Goal: Communication & Community: Ask a question

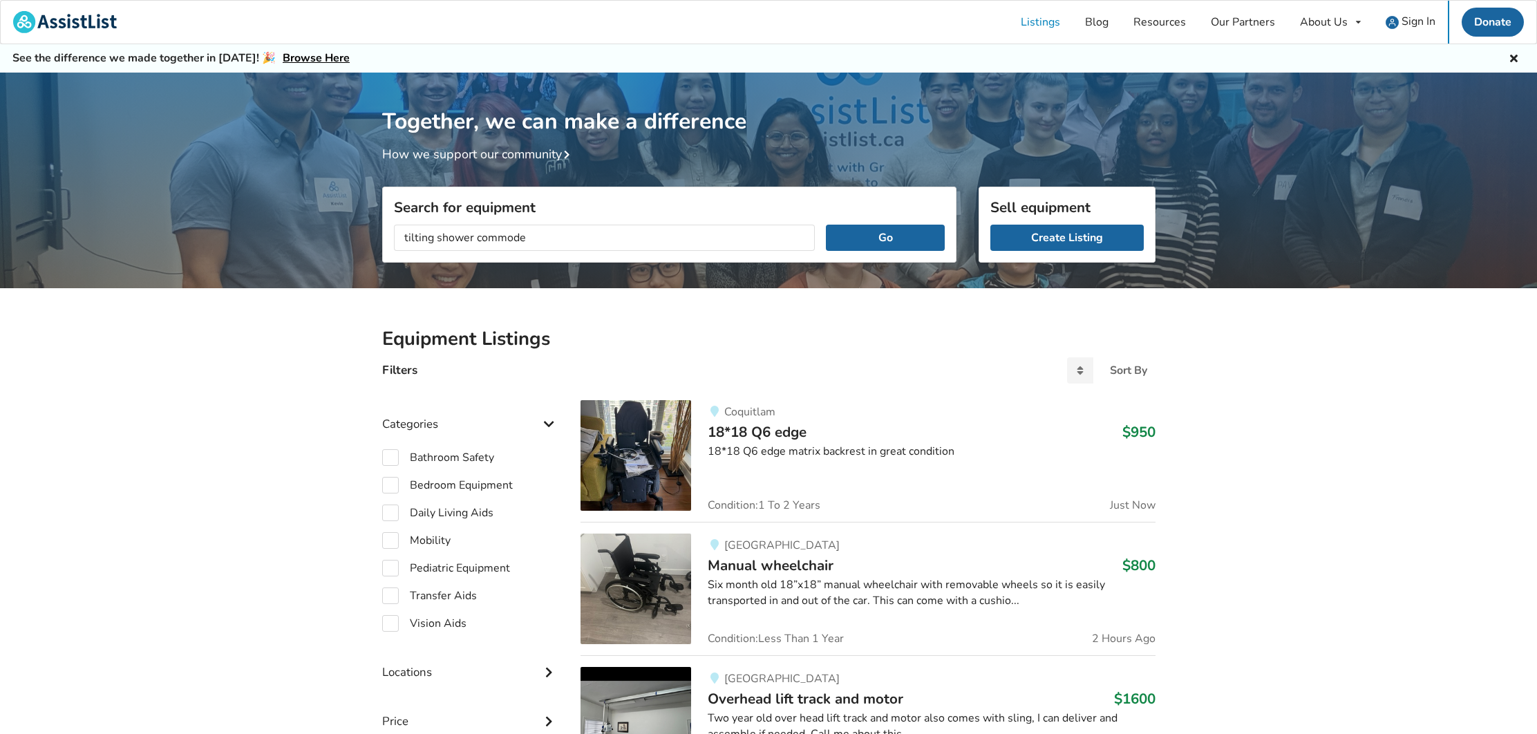
type input "tilting shower commode"
click at [885, 237] on button "Go" at bounding box center [885, 238] width 118 height 26
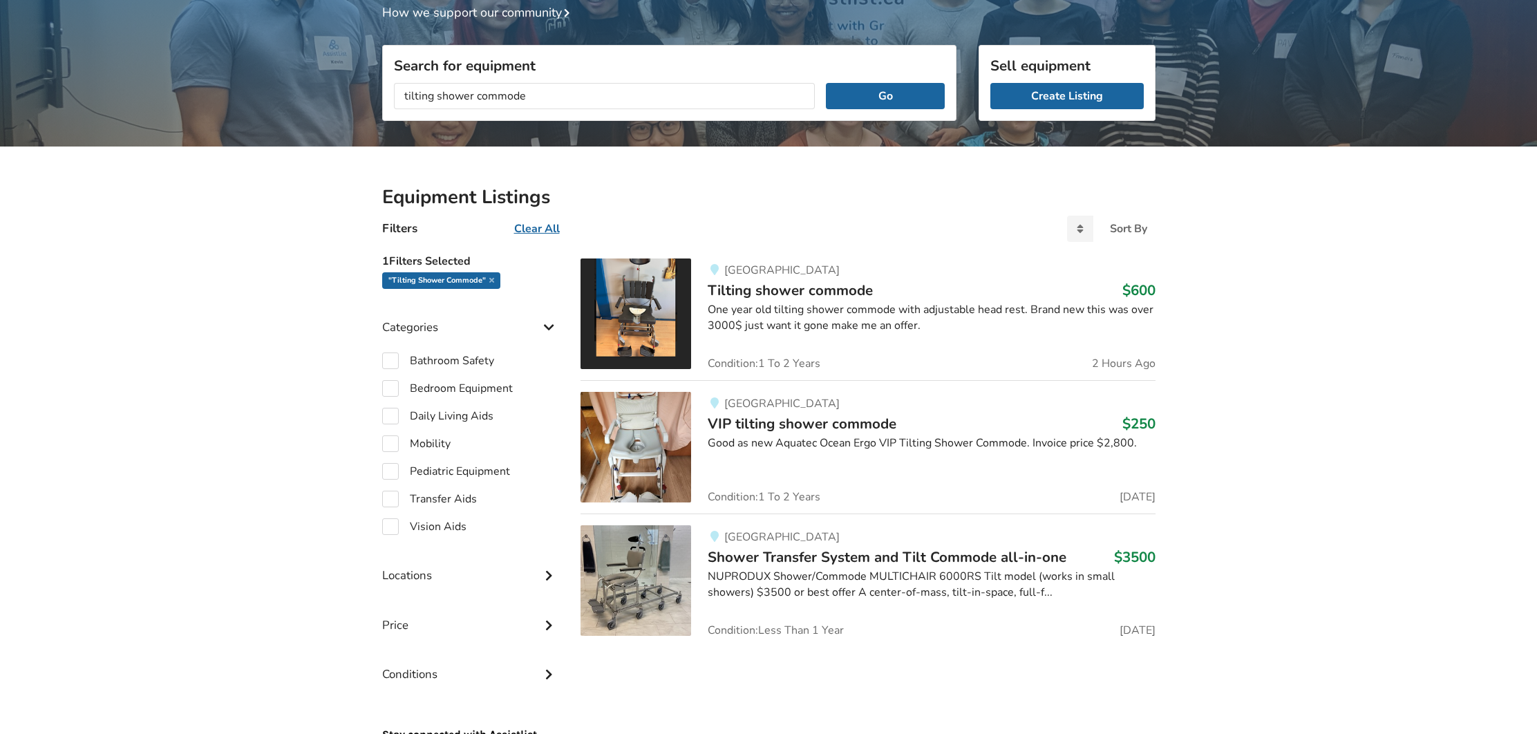
scroll to position [158, 0]
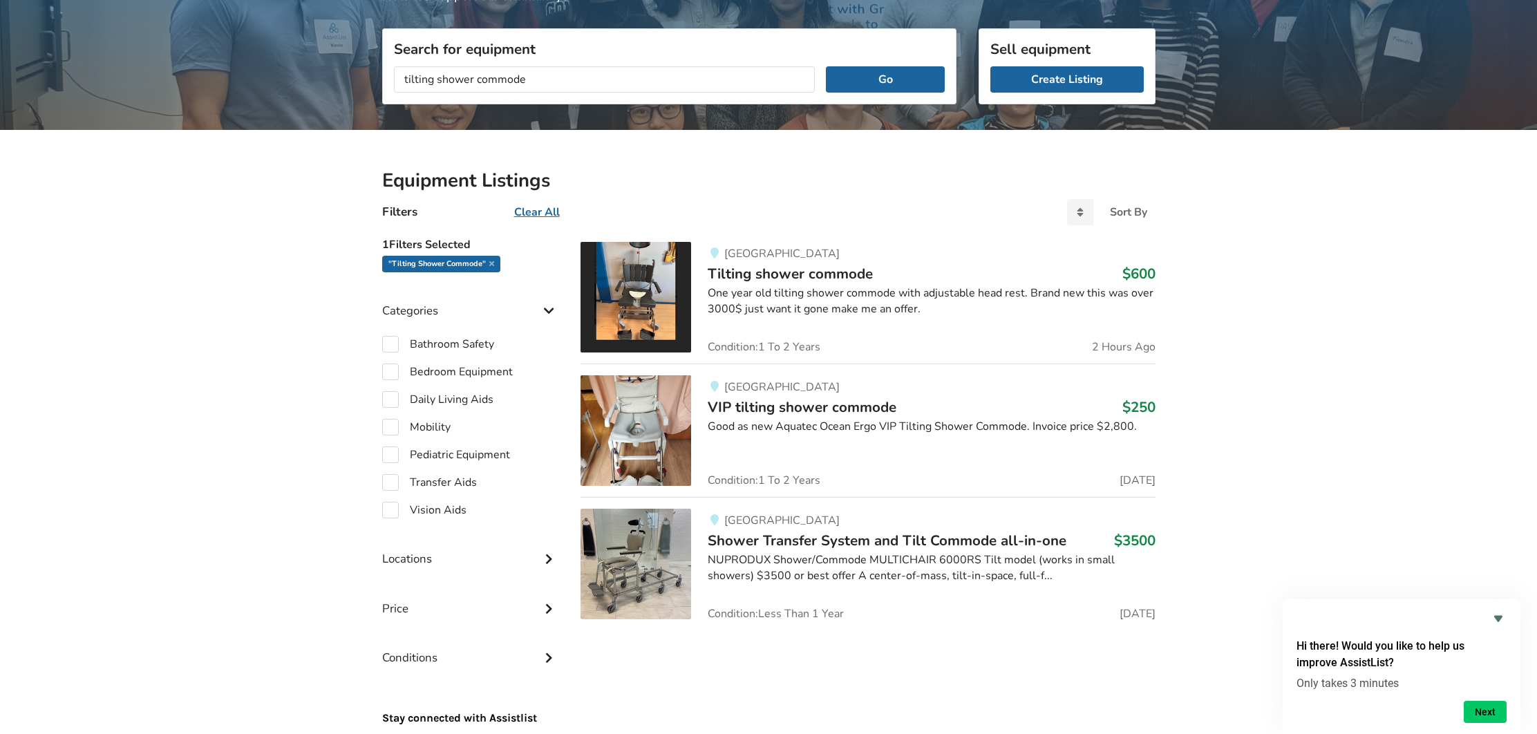
click at [628, 444] on img at bounding box center [636, 430] width 111 height 111
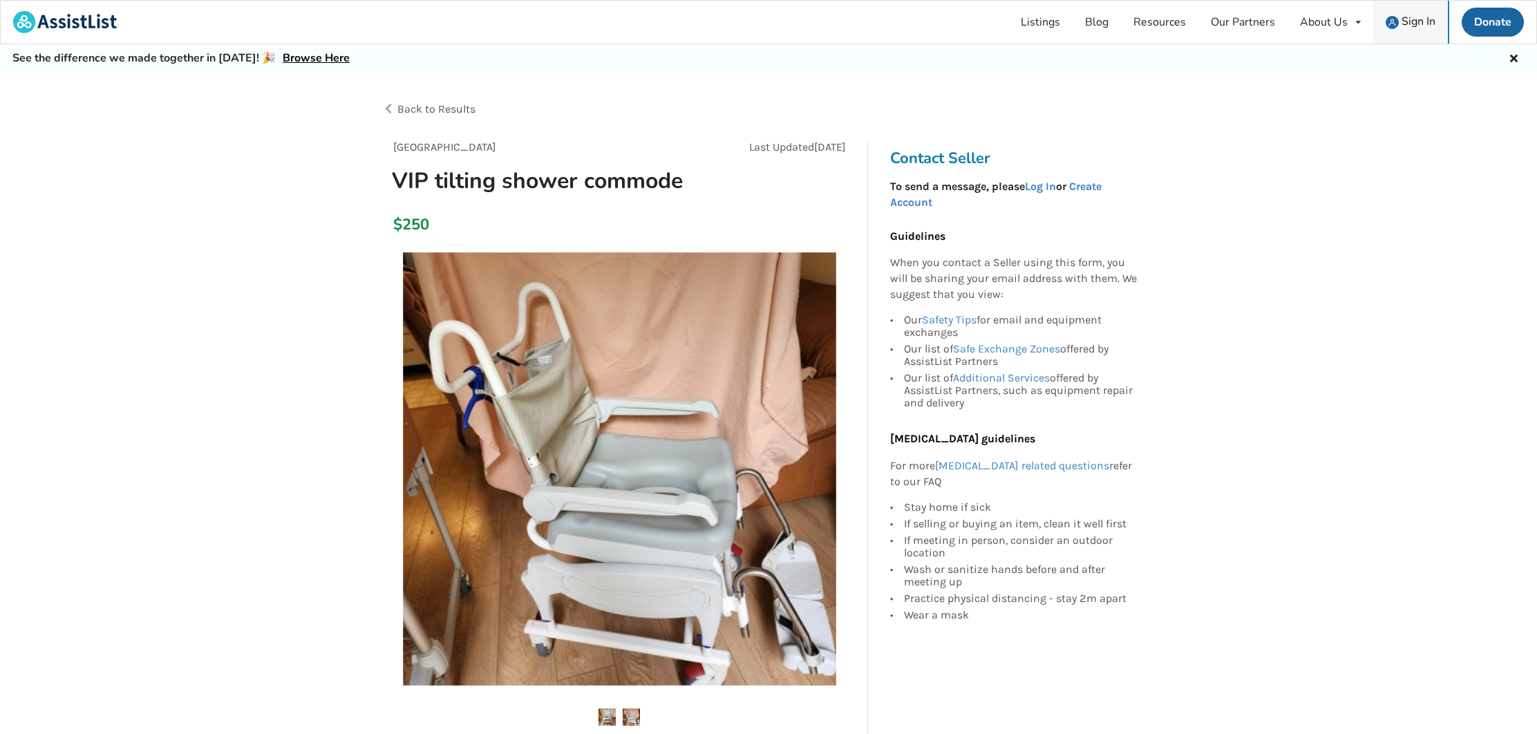
click at [1413, 21] on span "Sign In" at bounding box center [1419, 21] width 34 height 15
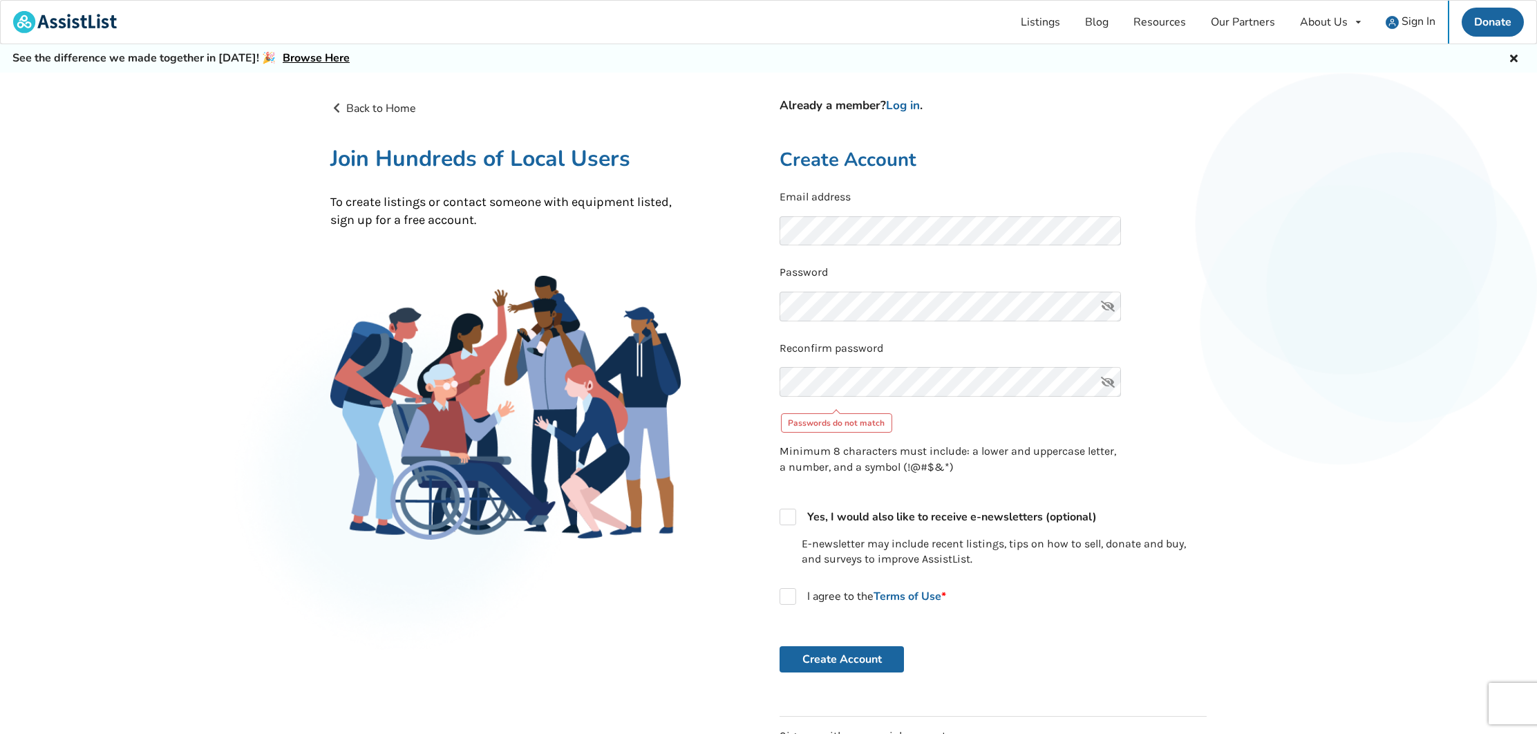
click at [1107, 302] on icon at bounding box center [1108, 307] width 28 height 30
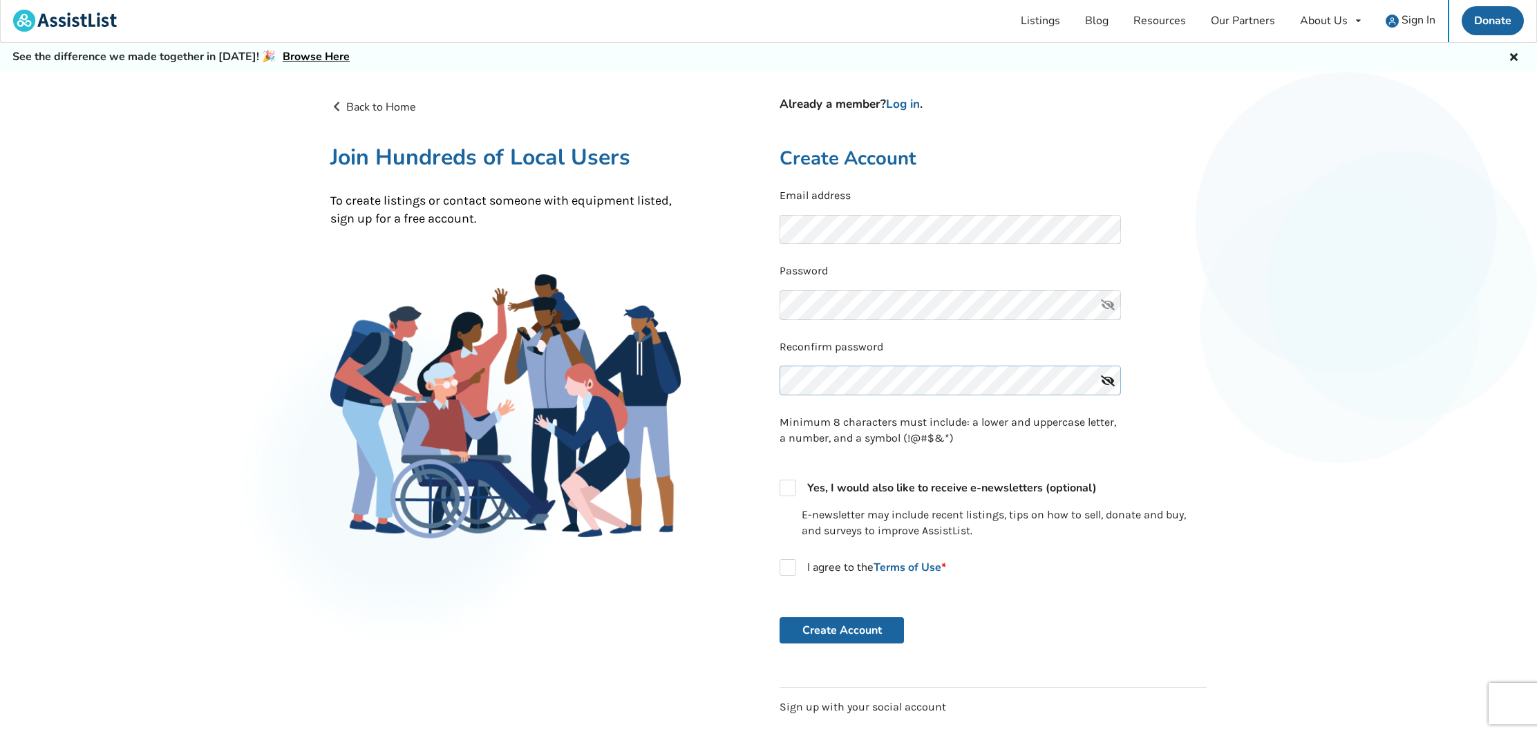
click at [842, 625] on button "Create Account" at bounding box center [842, 630] width 124 height 26
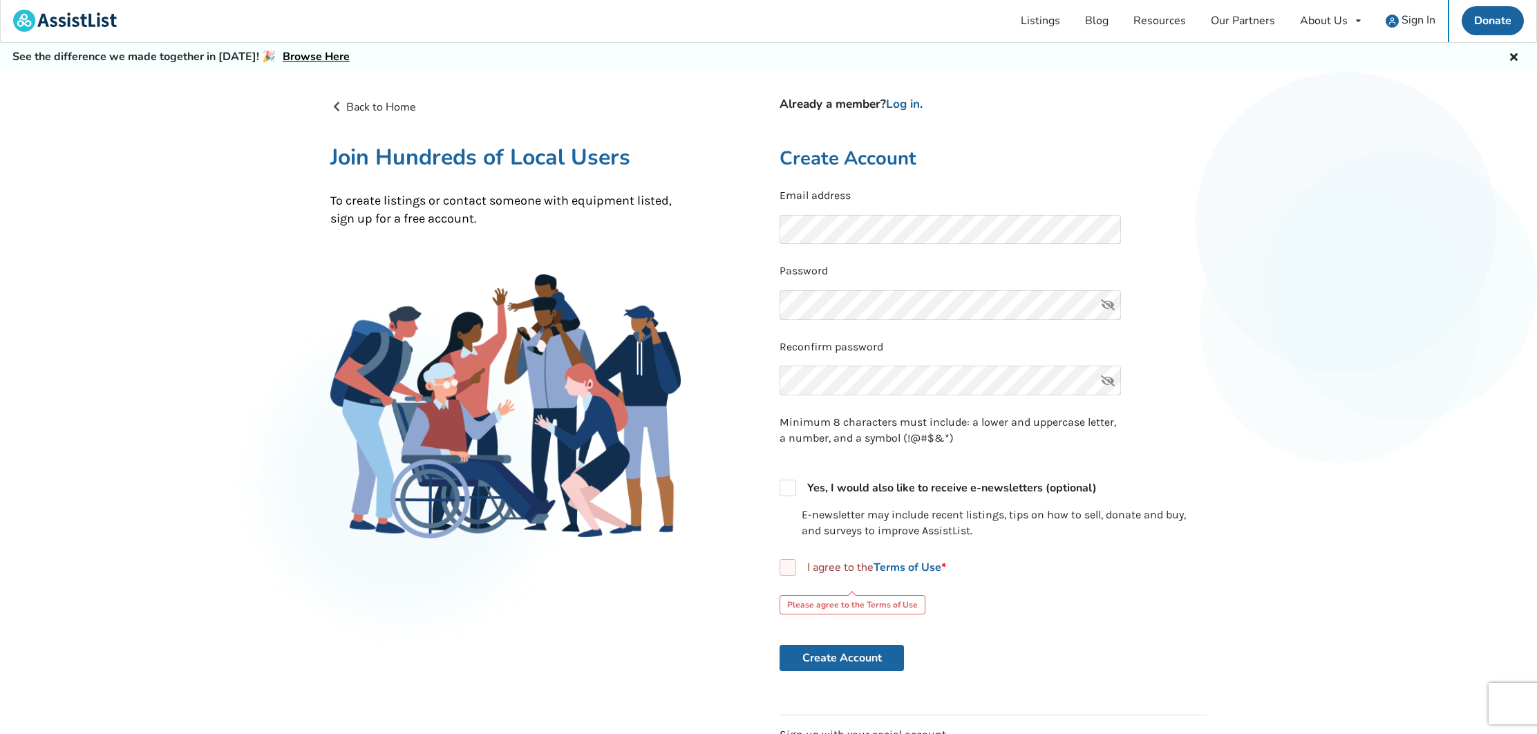
click at [787, 565] on label "I agree to the Terms of Use *" at bounding box center [863, 567] width 167 height 17
checkbox input "true"
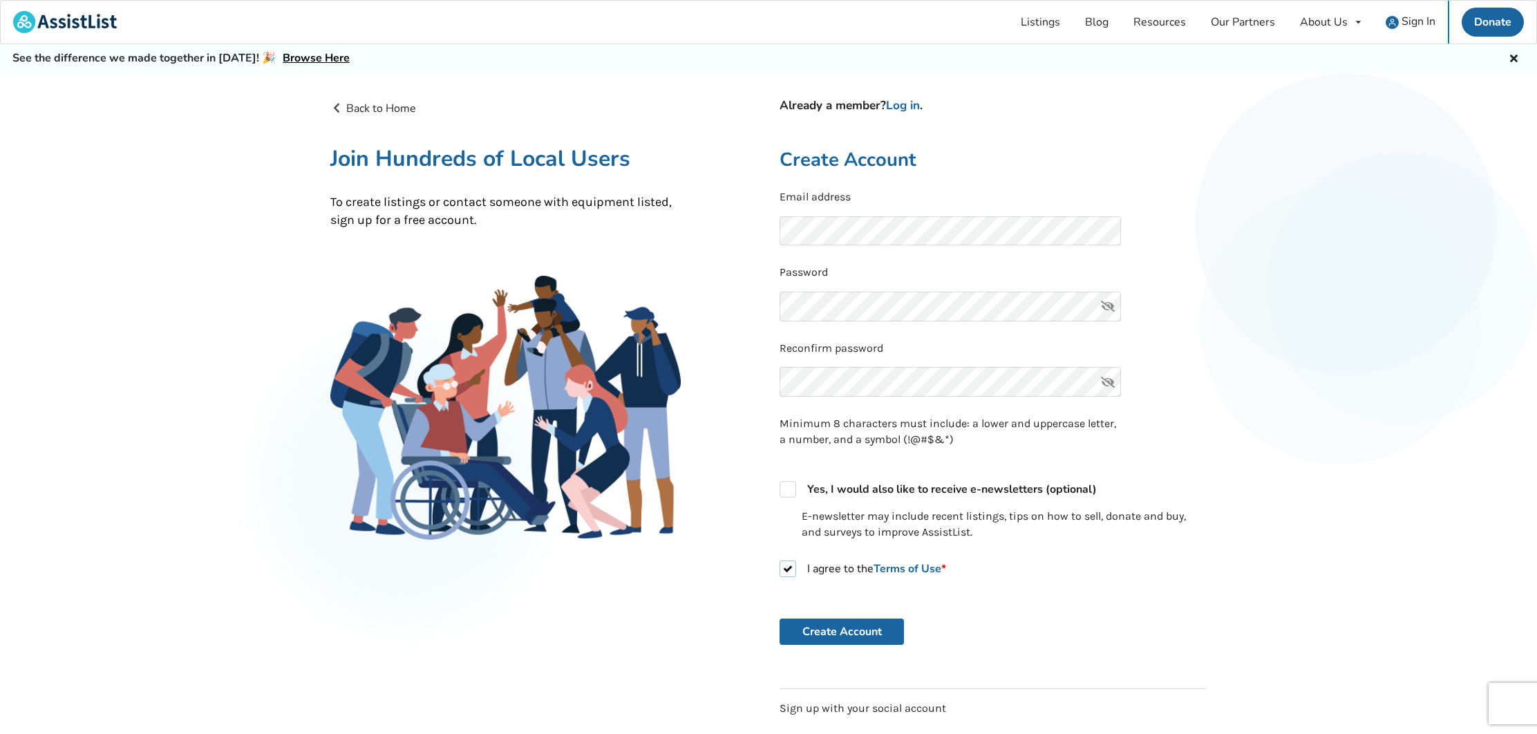
scroll to position [0, 0]
click at [903, 106] on link "Log in" at bounding box center [903, 105] width 34 height 16
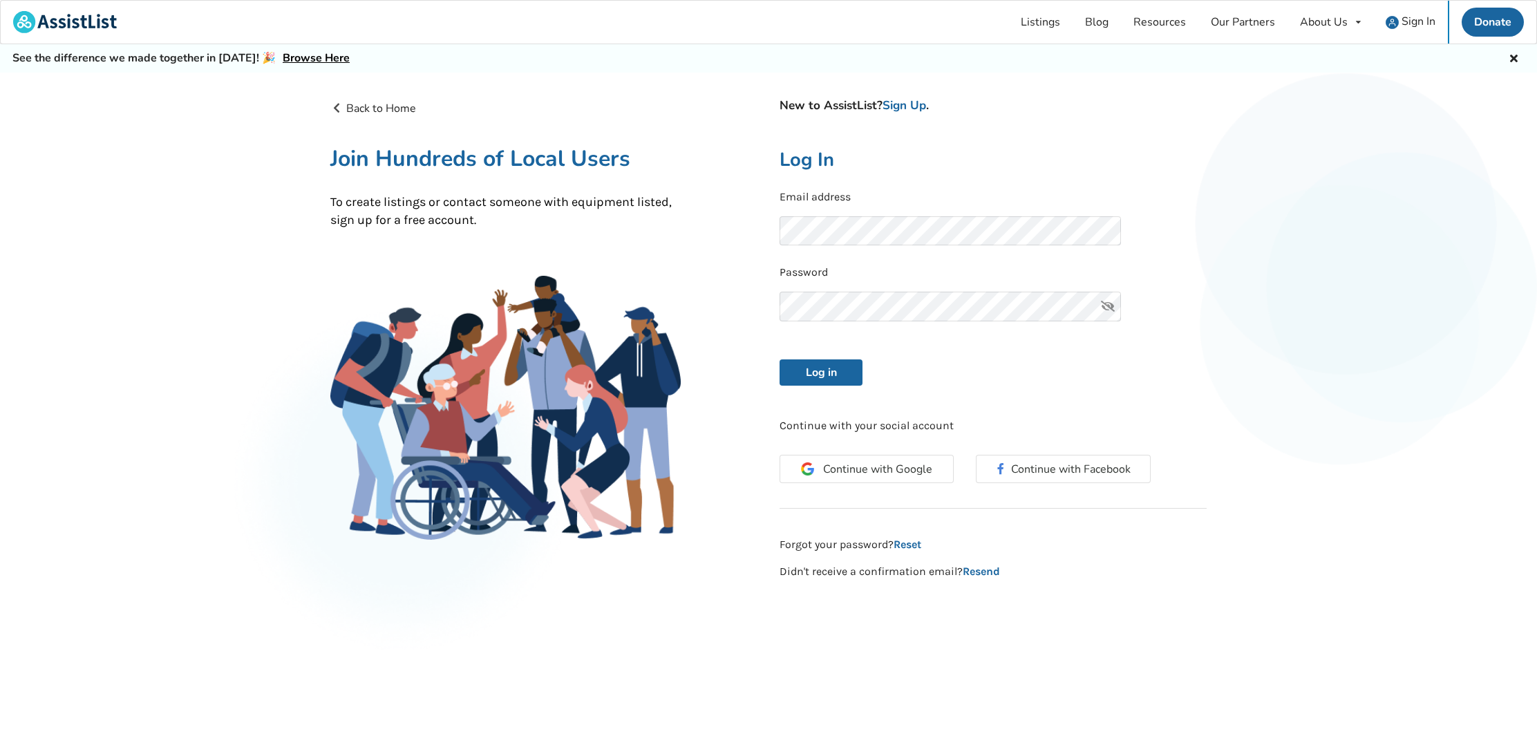
click at [1104, 301] on icon at bounding box center [1108, 307] width 28 height 30
click at [833, 372] on button "Log in" at bounding box center [821, 372] width 83 height 26
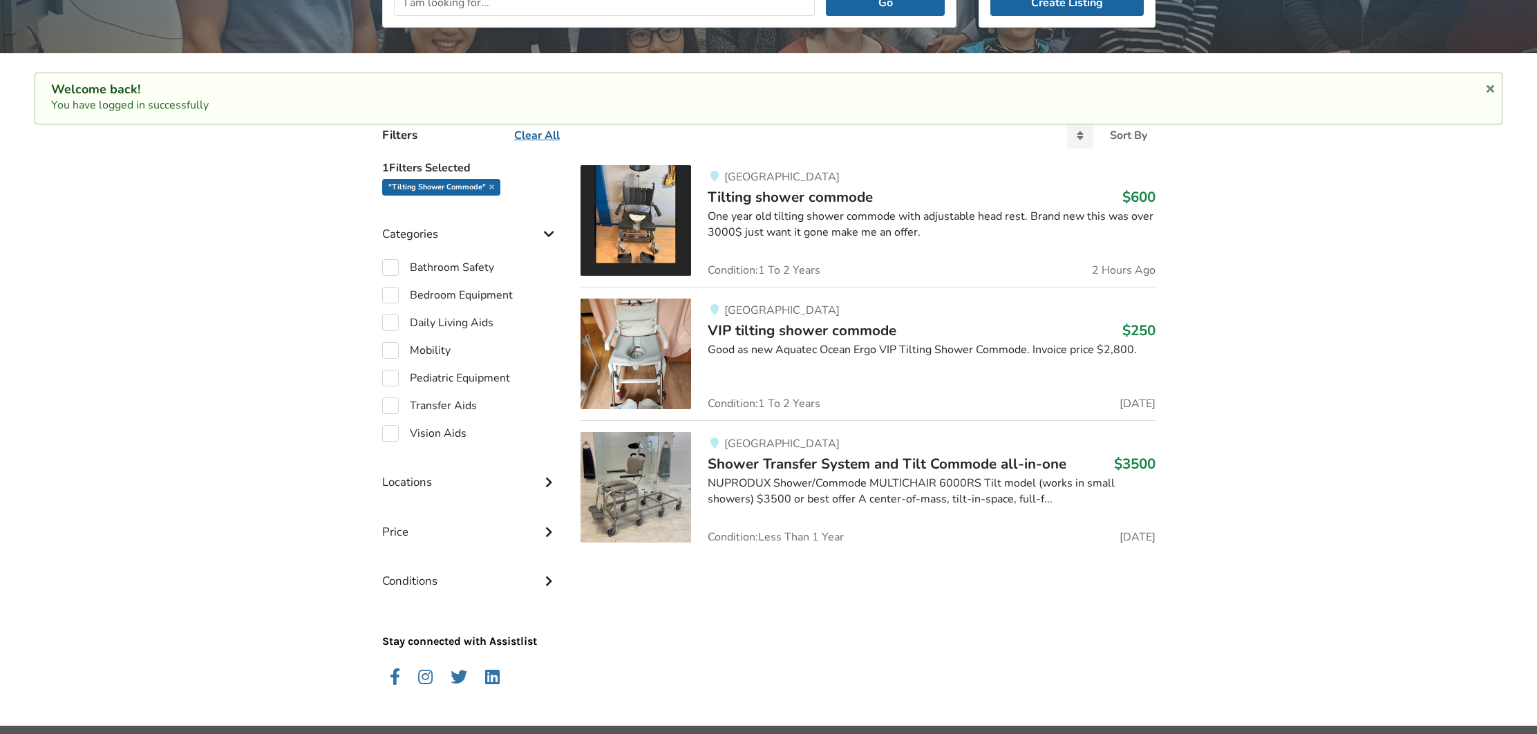
scroll to position [235, 0]
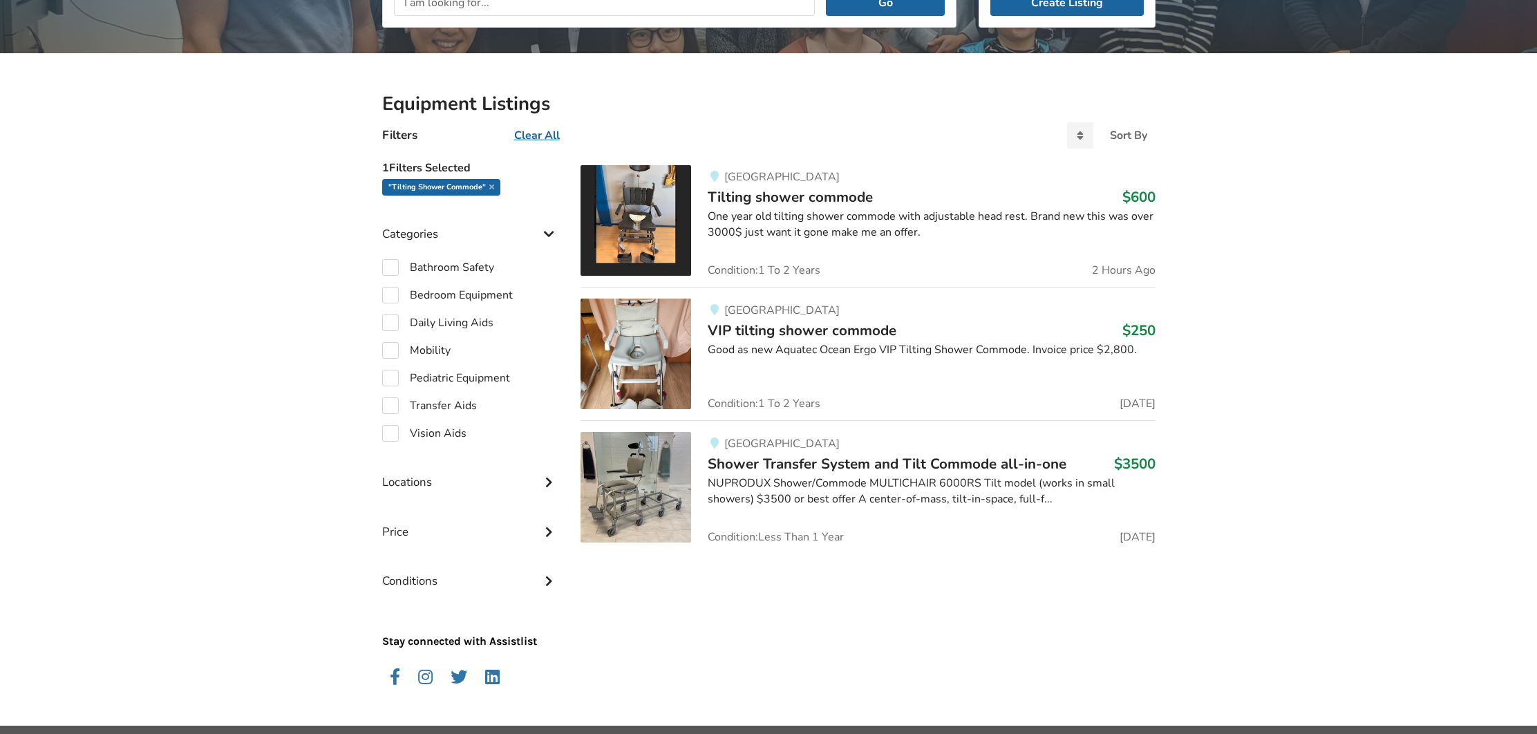
click at [639, 343] on img at bounding box center [636, 354] width 111 height 111
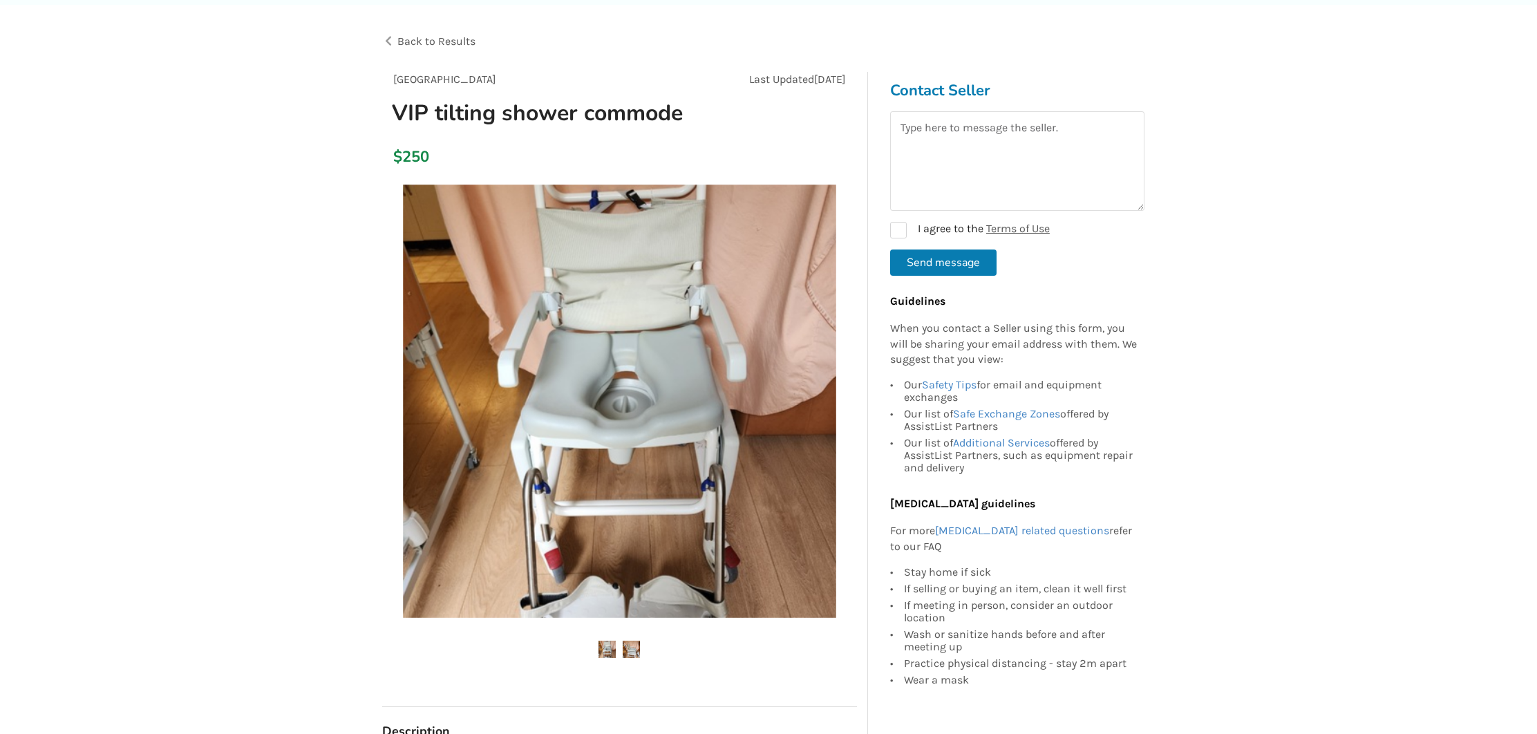
scroll to position [66, 0]
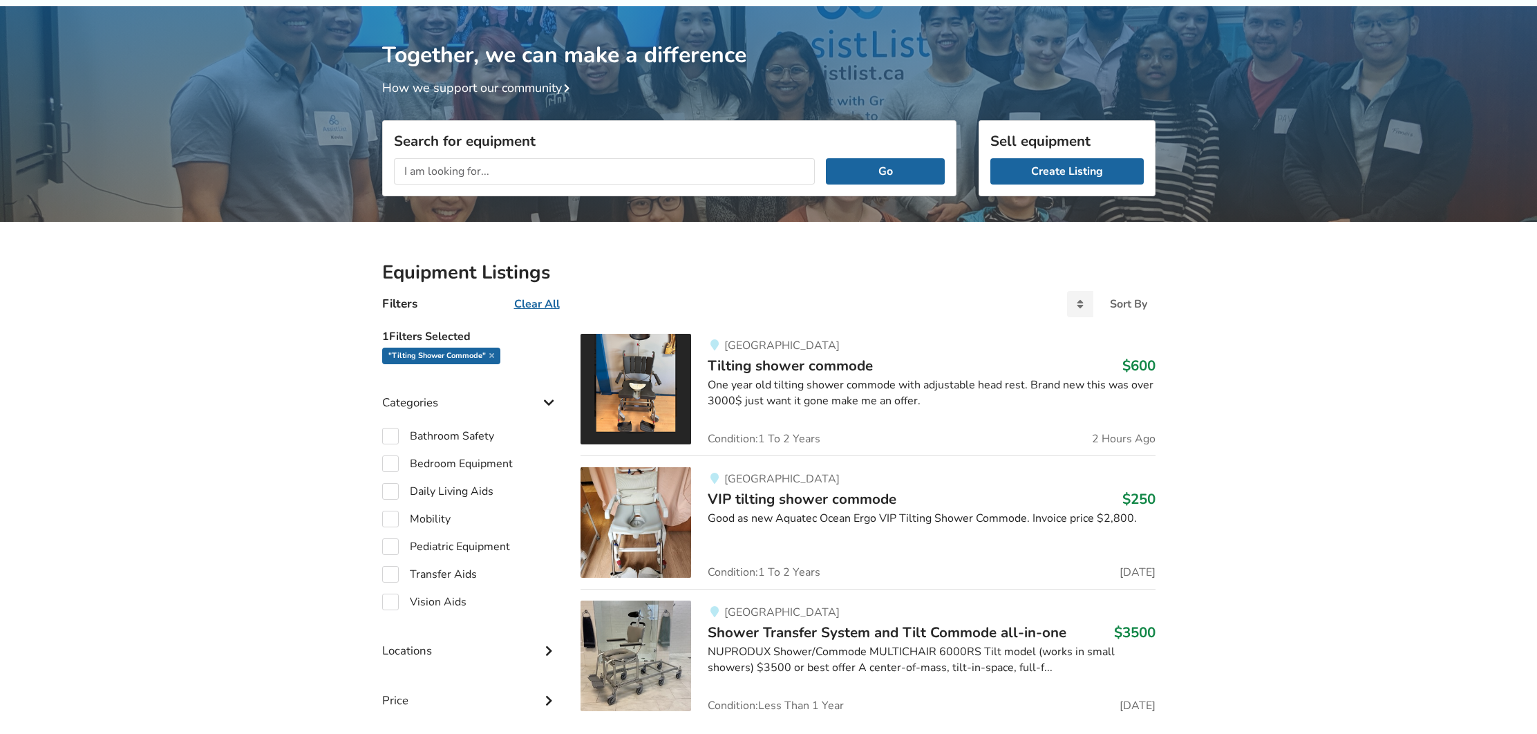
scroll to position [229, 0]
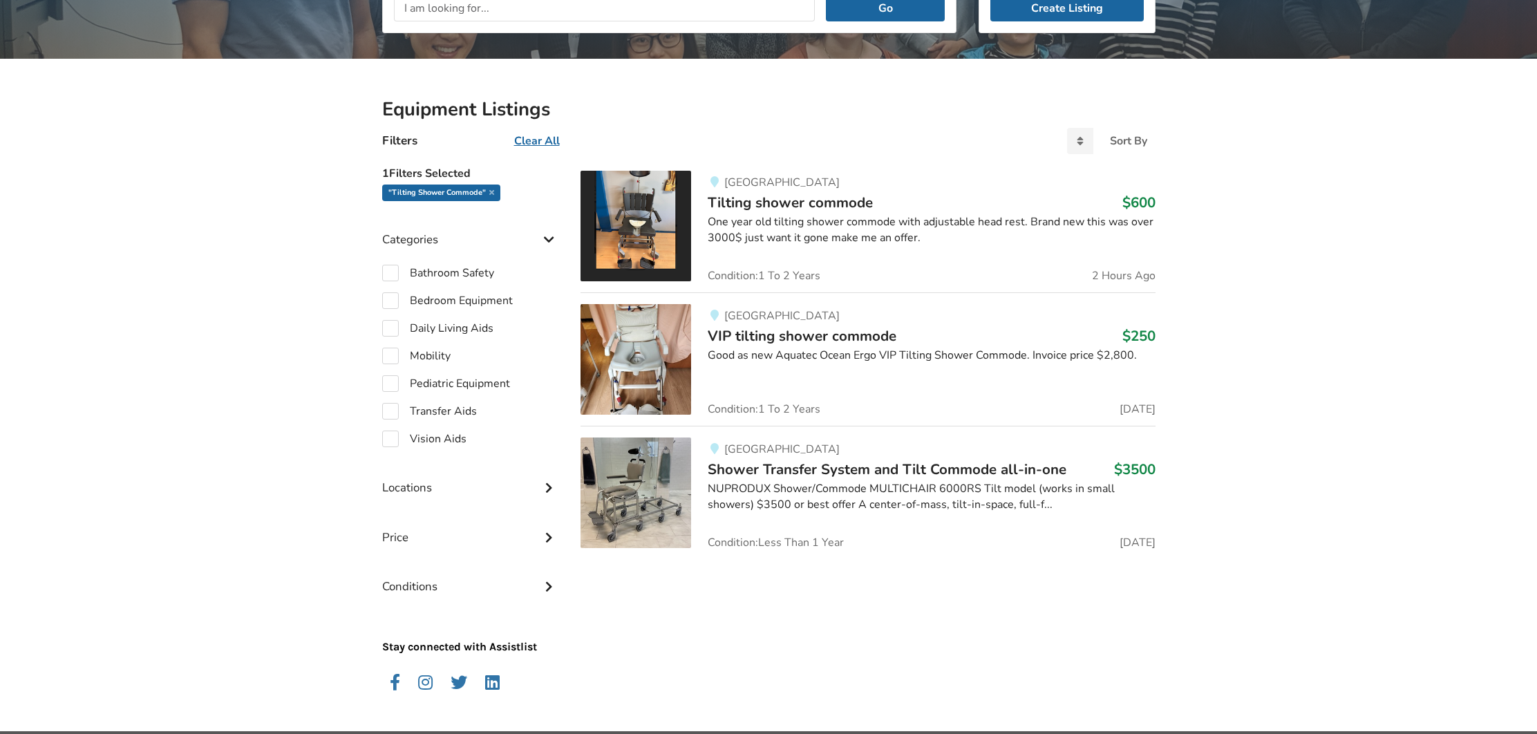
click at [657, 353] on img at bounding box center [636, 359] width 111 height 111
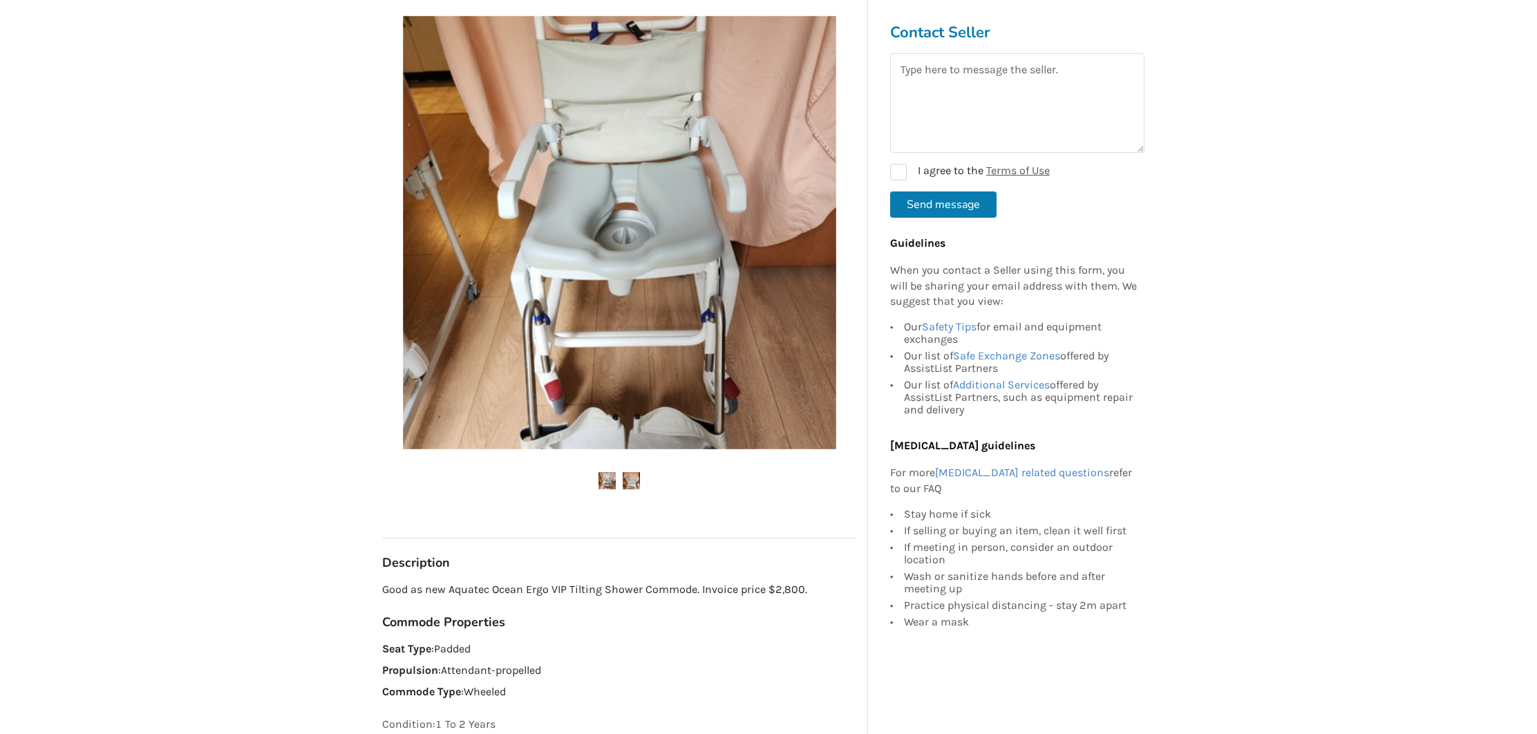
scroll to position [238, 0]
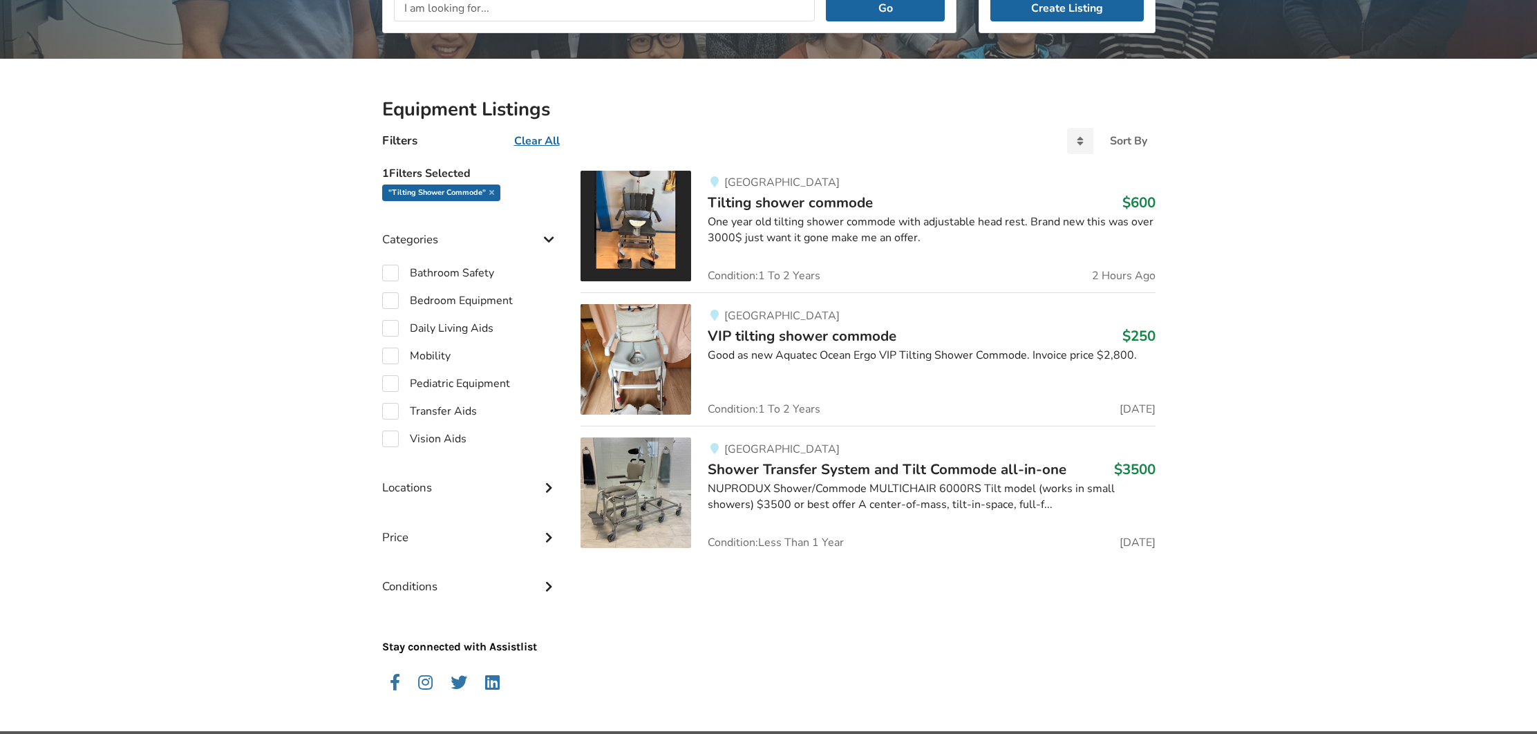
scroll to position [229, 0]
click at [664, 348] on img at bounding box center [636, 359] width 111 height 111
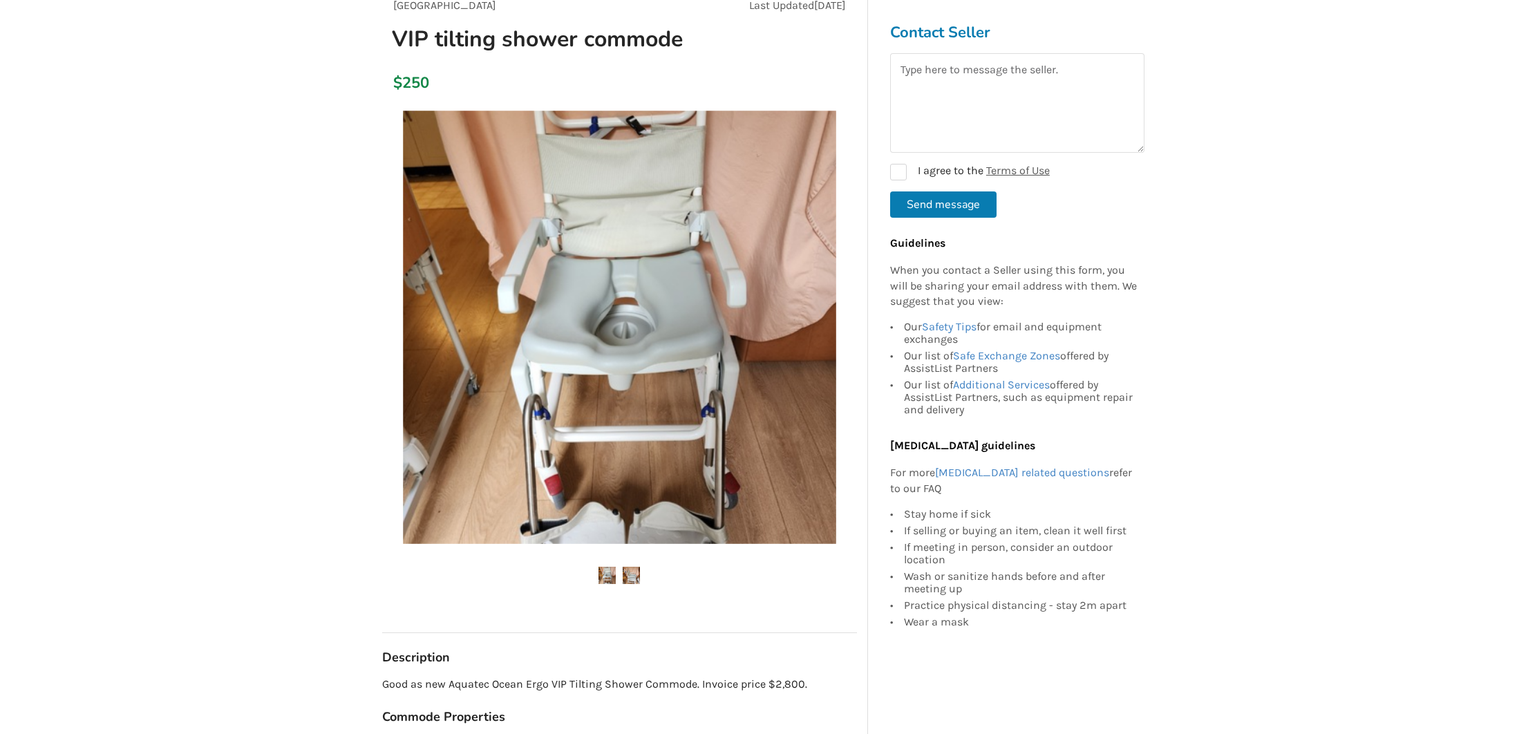
click at [632, 572] on img at bounding box center [631, 575] width 17 height 17
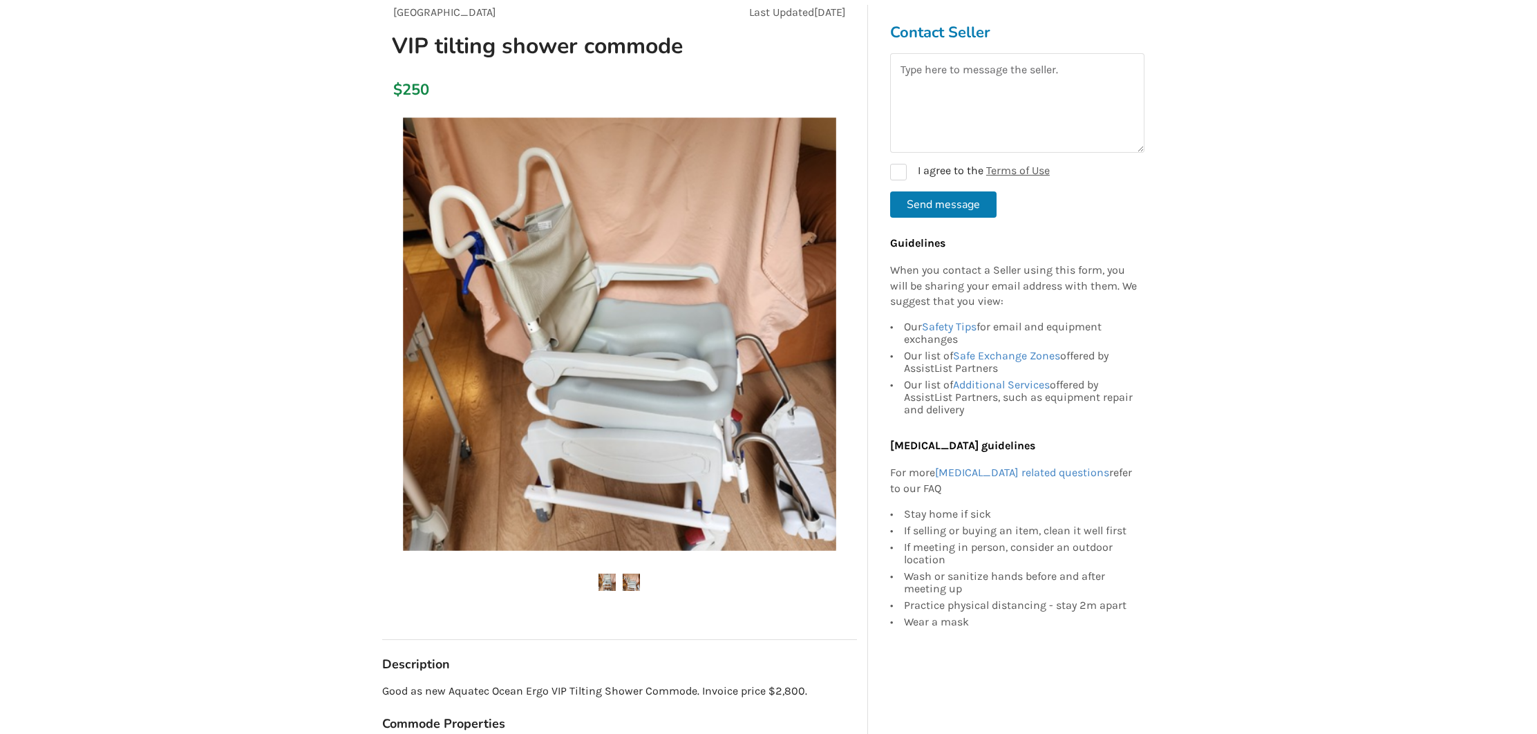
scroll to position [123, 0]
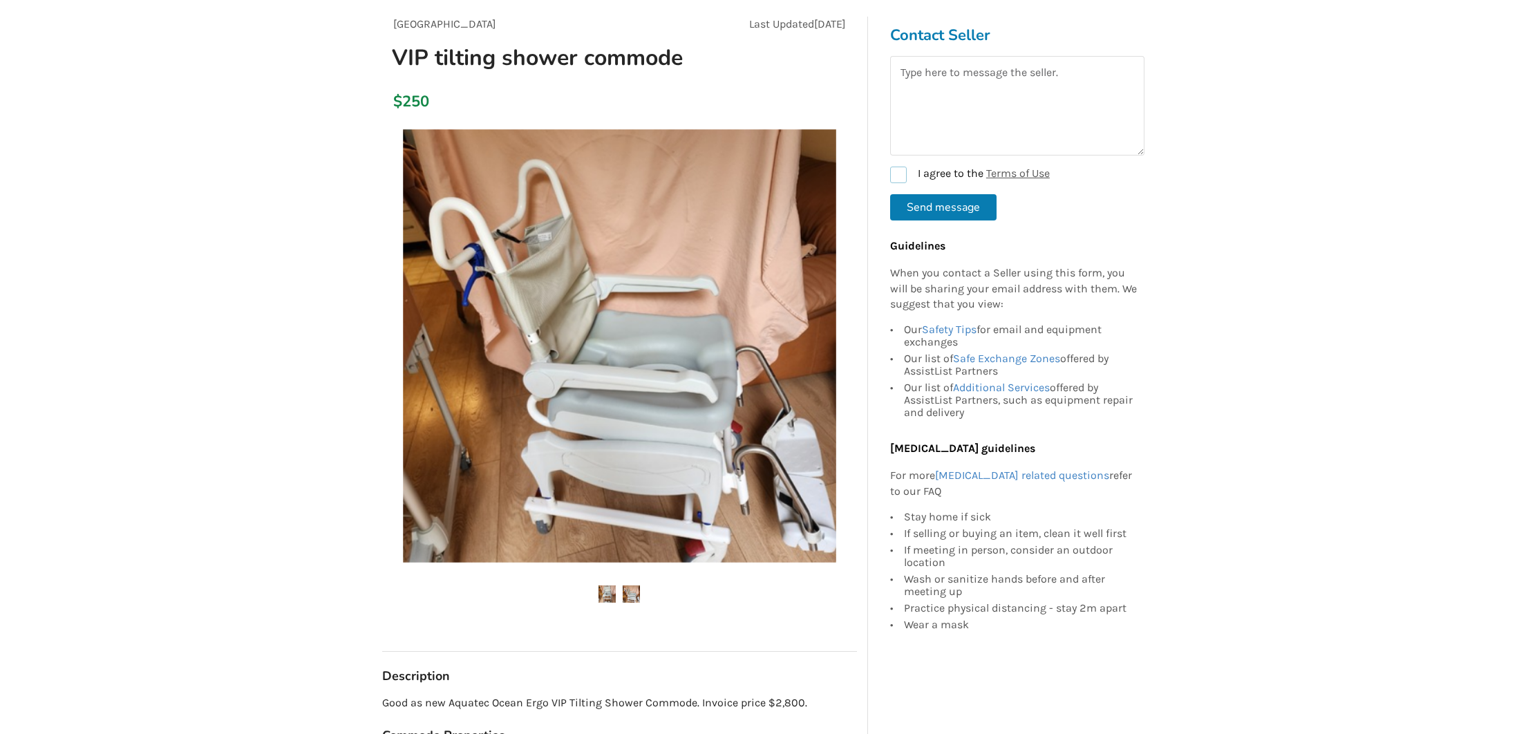
click at [896, 173] on label "I agree to the Terms of Use" at bounding box center [970, 175] width 160 height 17
checkbox input "true"
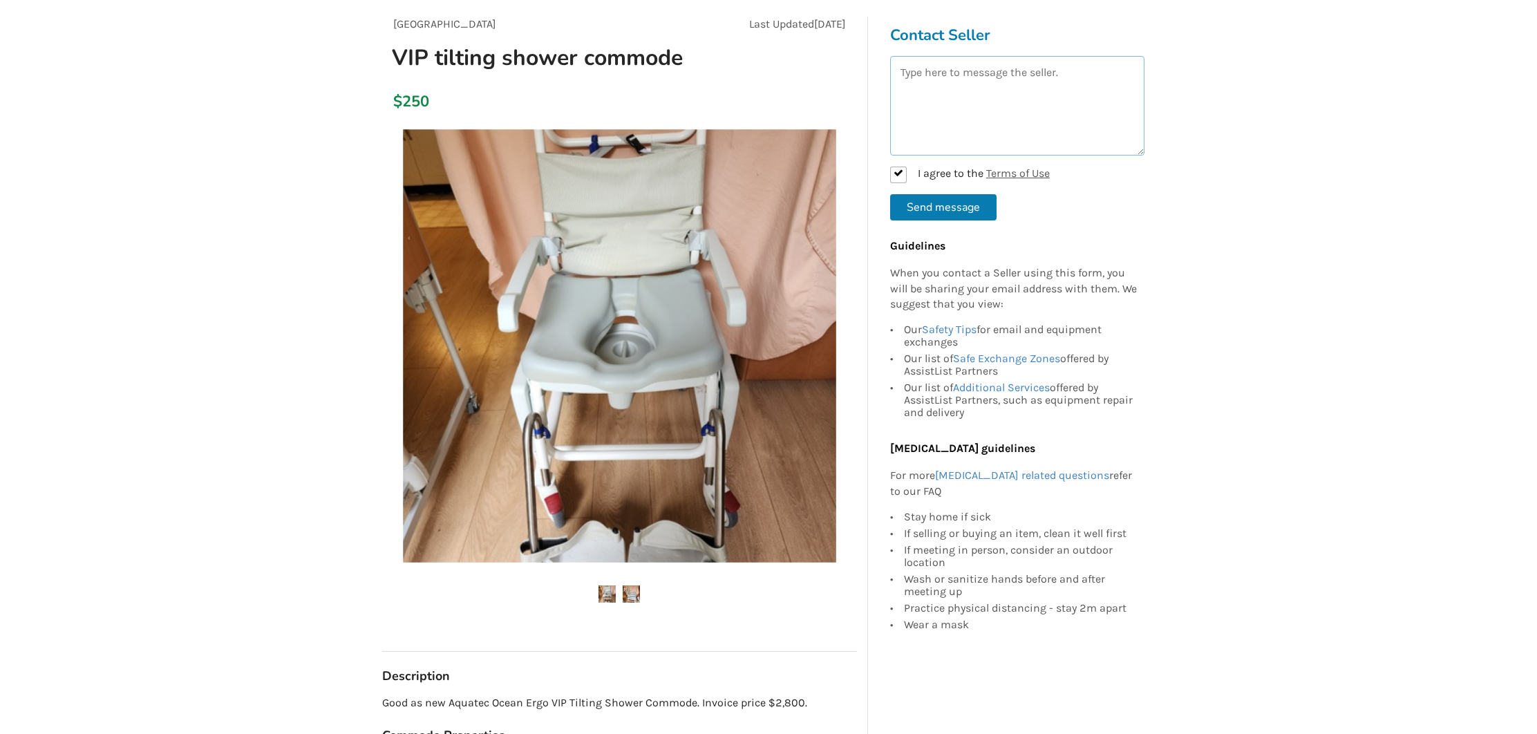
click at [907, 95] on textarea at bounding box center [1017, 106] width 254 height 100
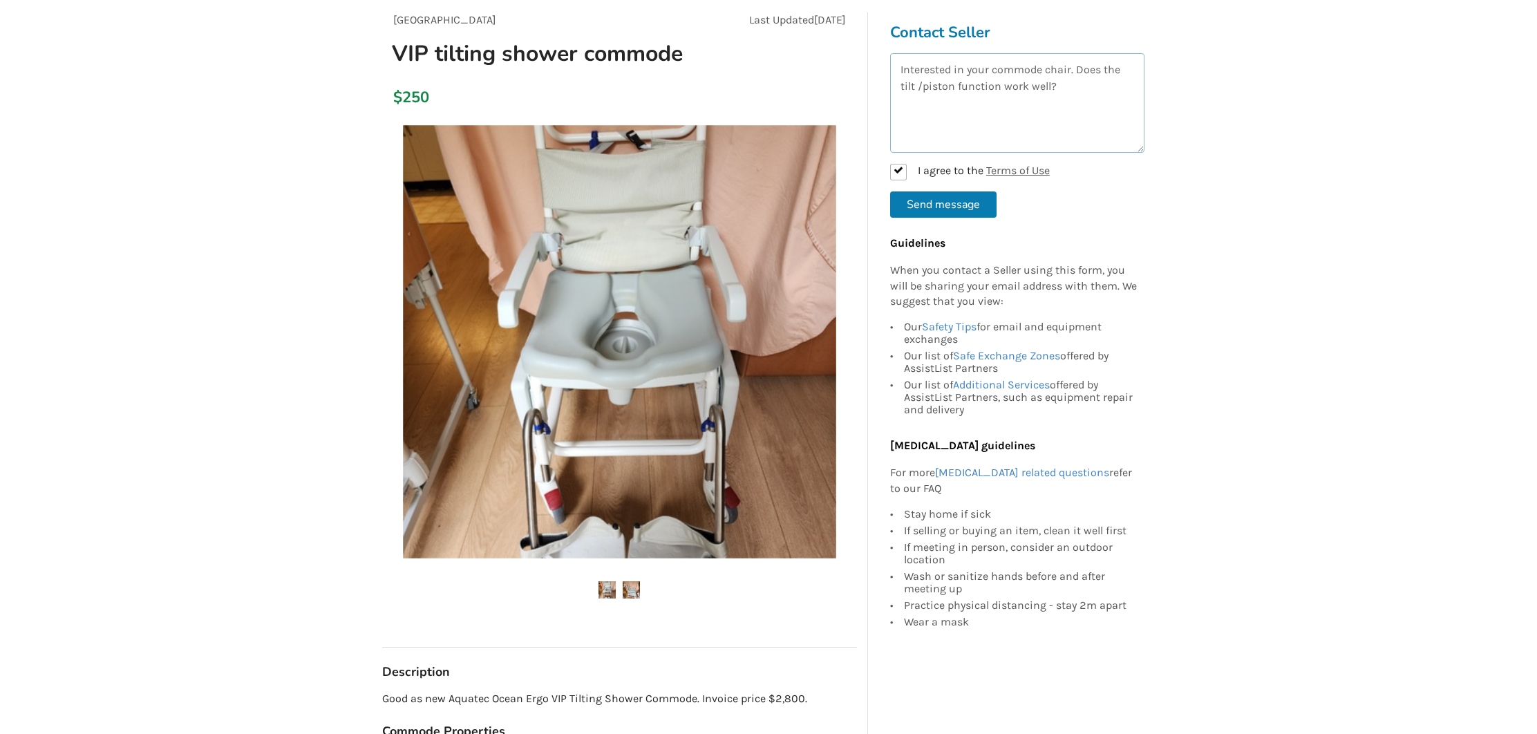
scroll to position [127, 0]
type textarea "Interested in your commode chair. Does the tilt /piston function work well? Any…"
click at [948, 200] on button "Send message" at bounding box center [943, 204] width 106 height 26
checkbox input "false"
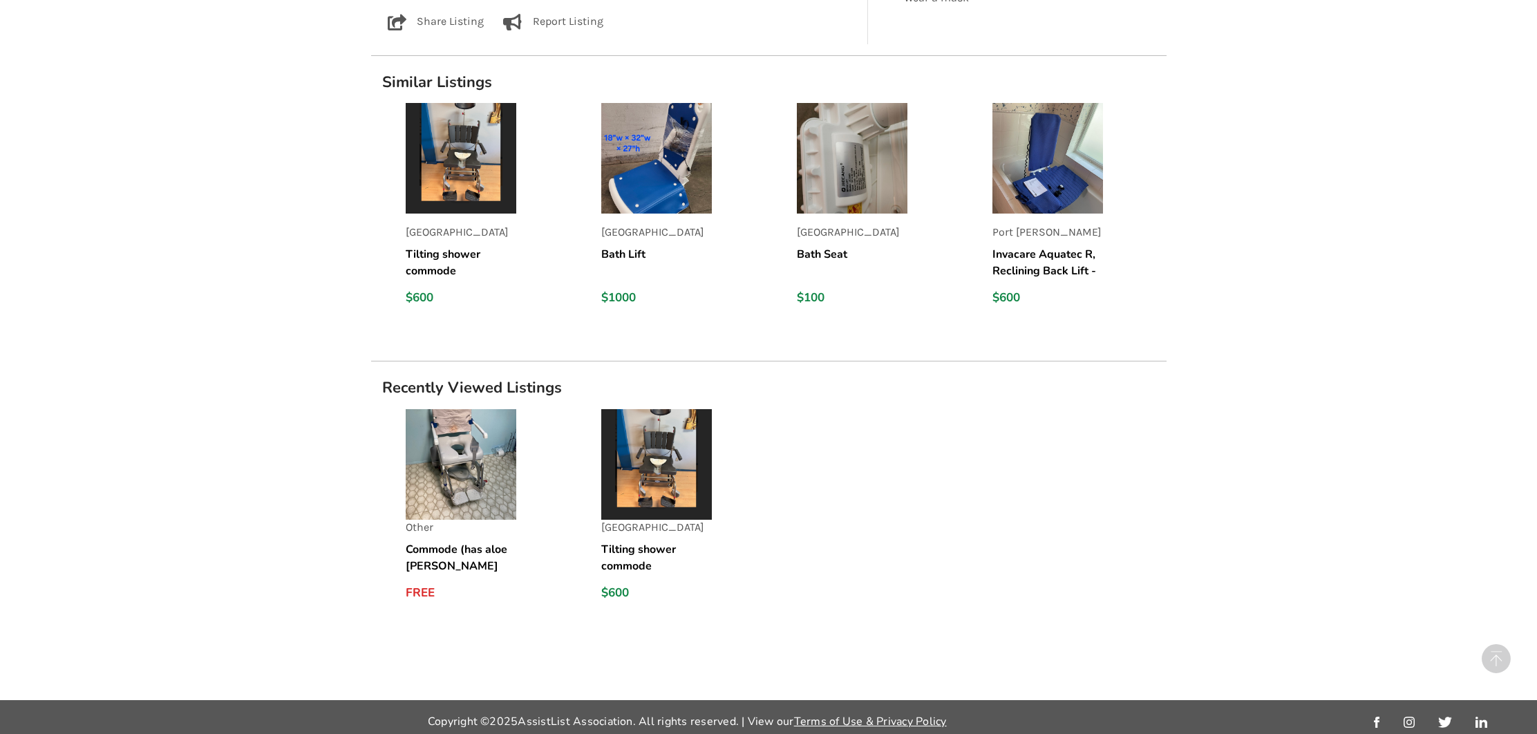
scroll to position [1006, 0]
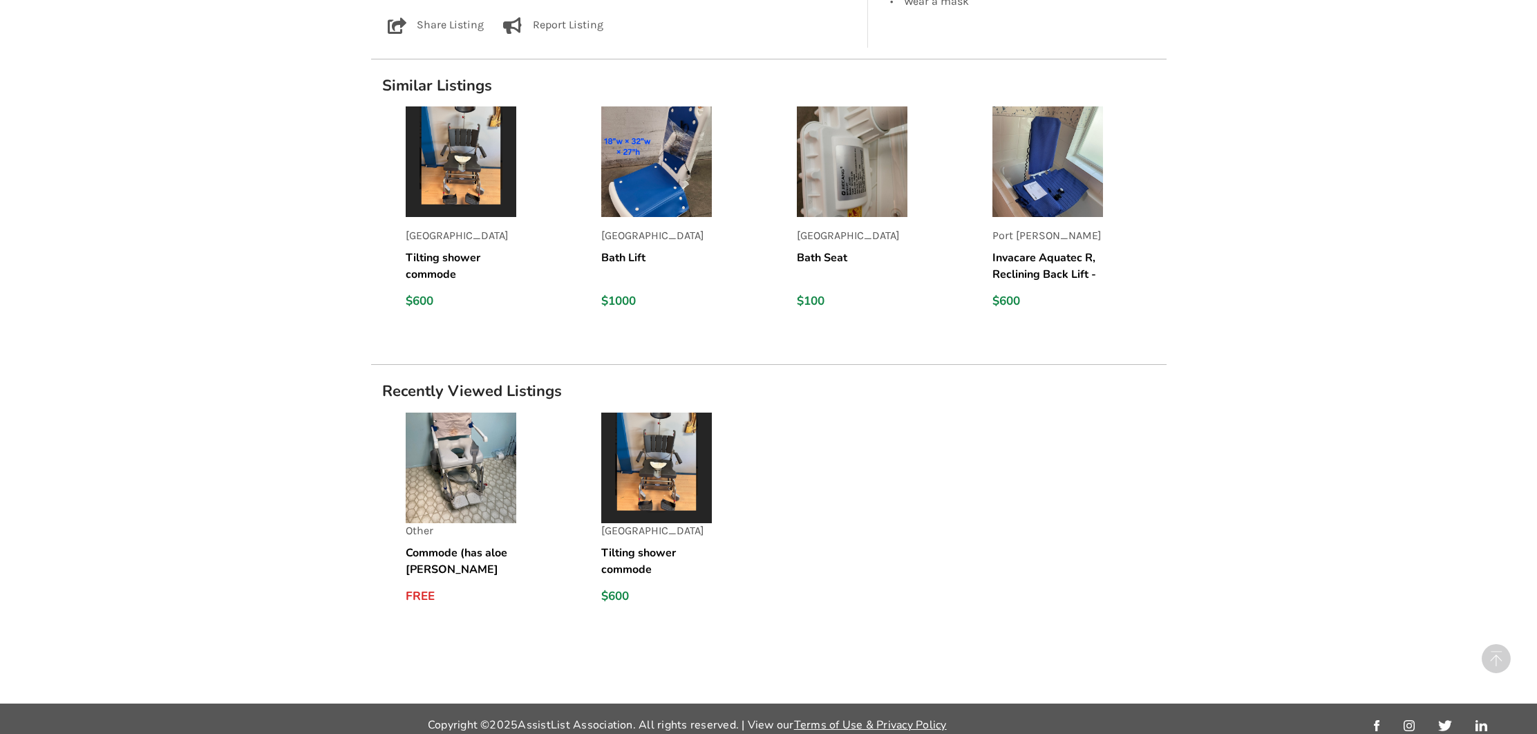
click at [465, 484] on img at bounding box center [461, 468] width 111 height 111
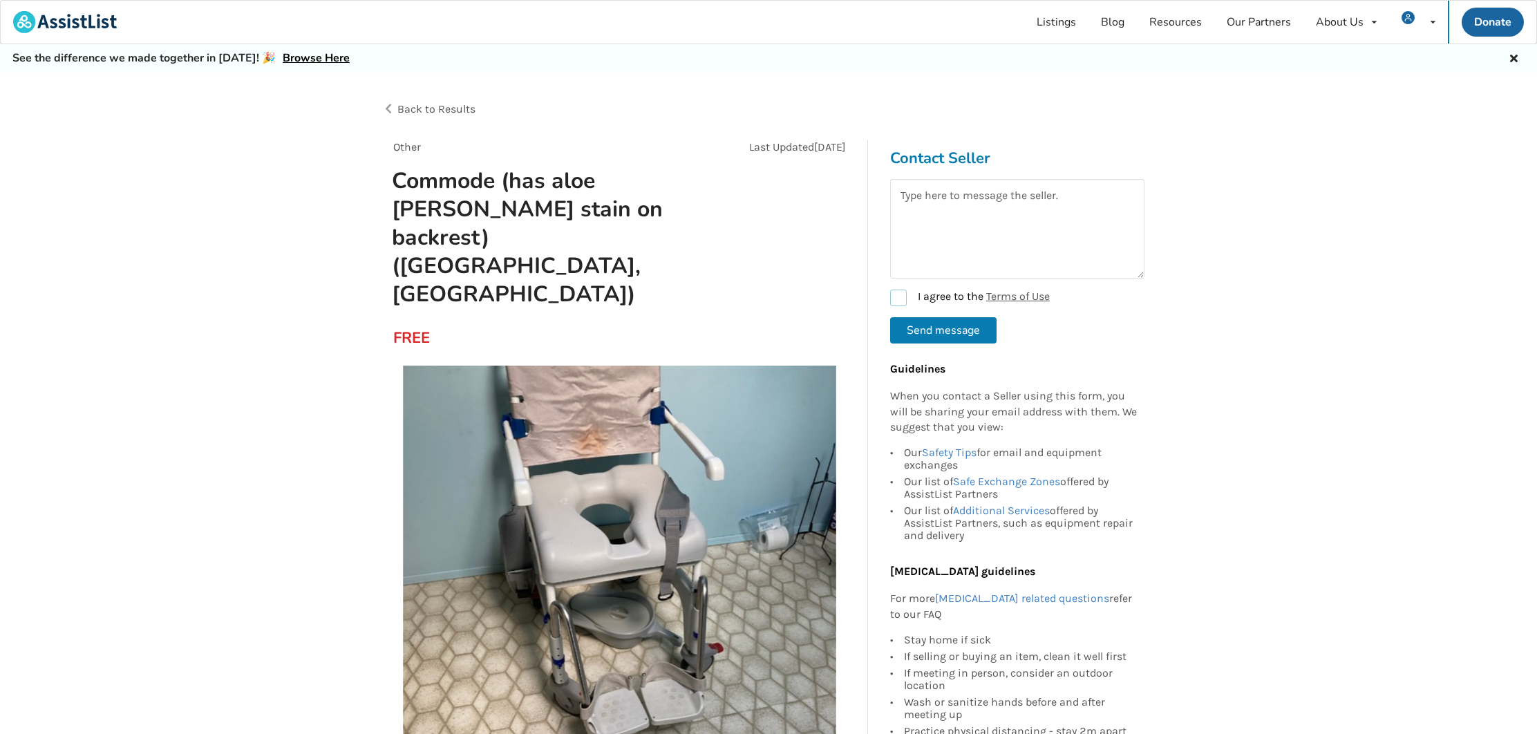
click at [903, 302] on label "I agree to the Terms of Use" at bounding box center [970, 298] width 160 height 17
checkbox input "true"
click at [904, 210] on textarea at bounding box center [1017, 229] width 254 height 100
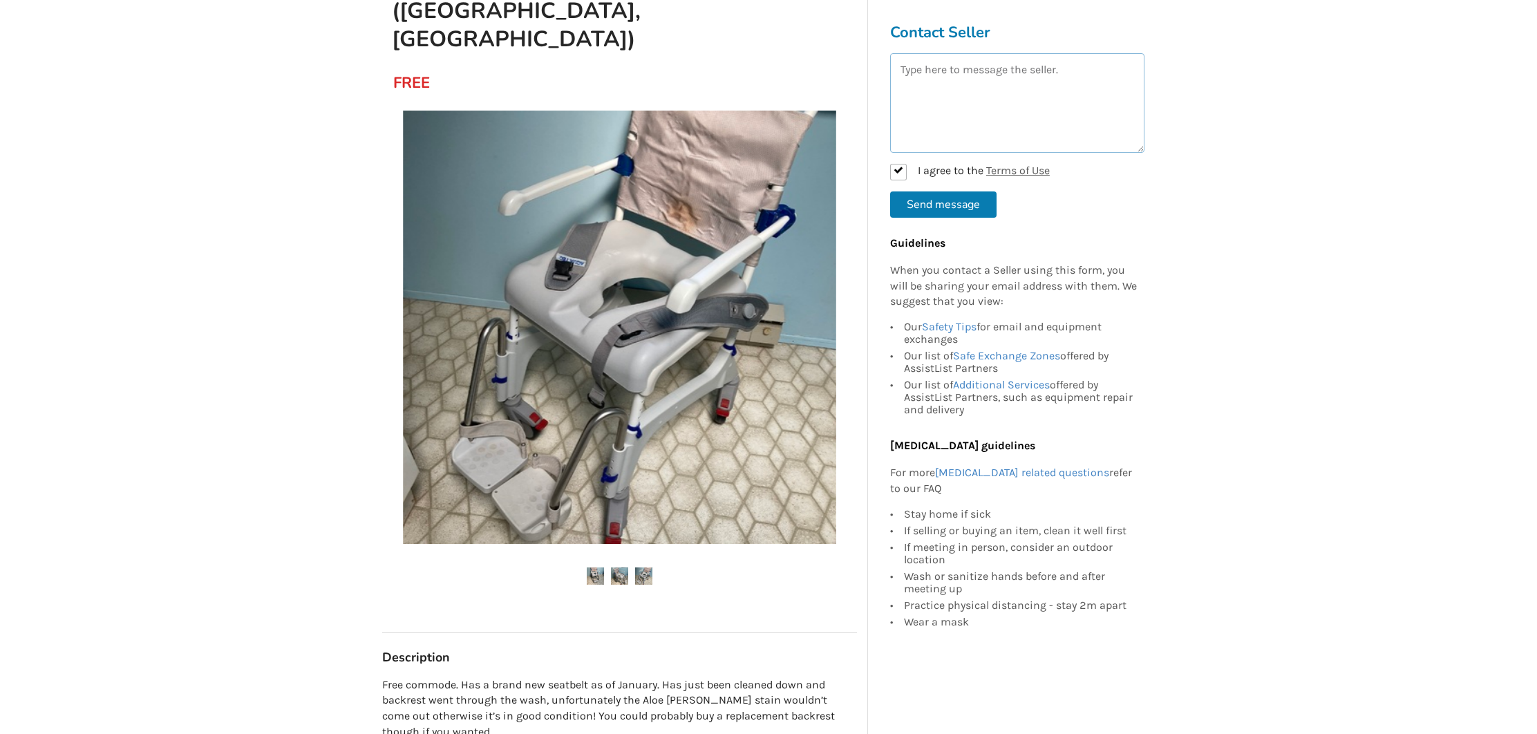
scroll to position [256, 0]
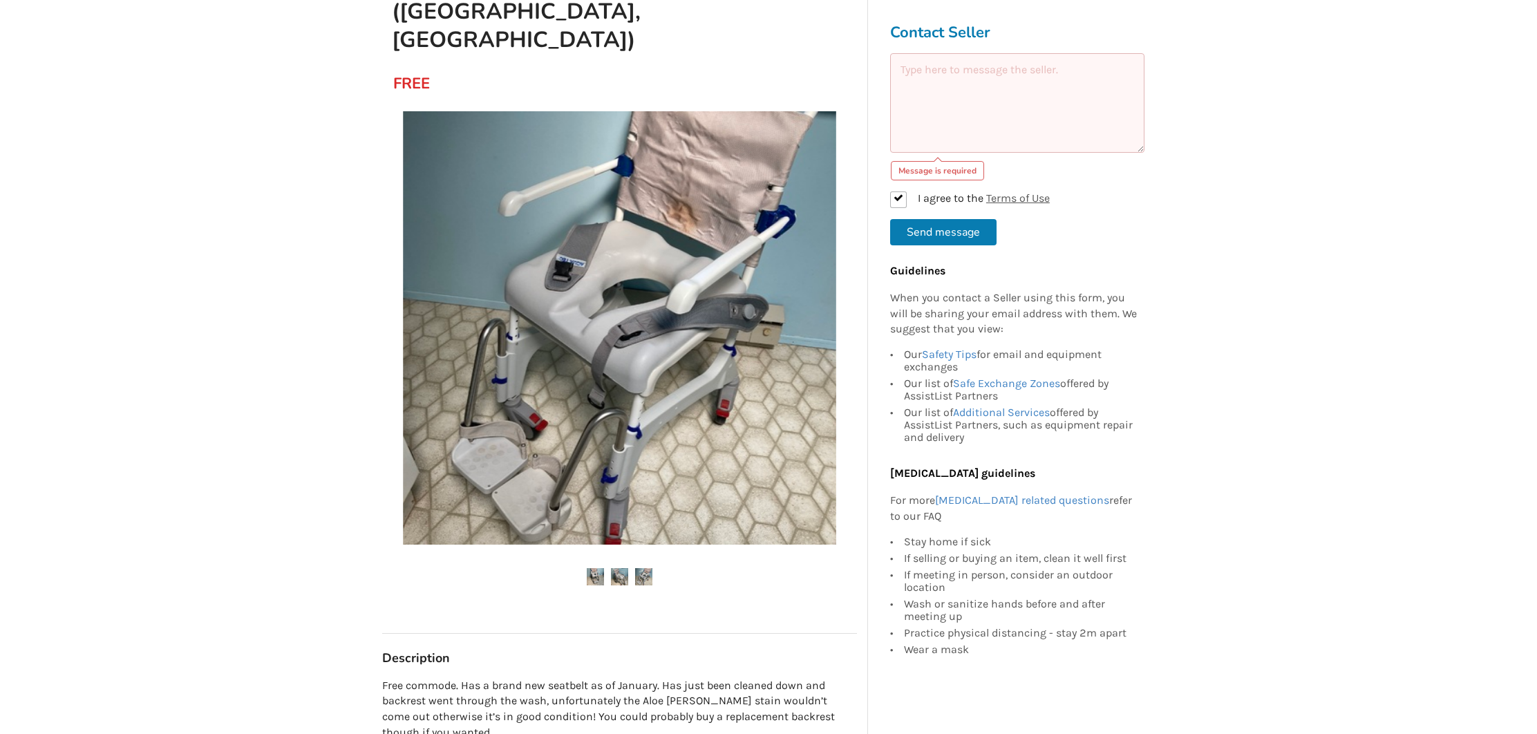
click at [619, 568] on img at bounding box center [619, 576] width 17 height 17
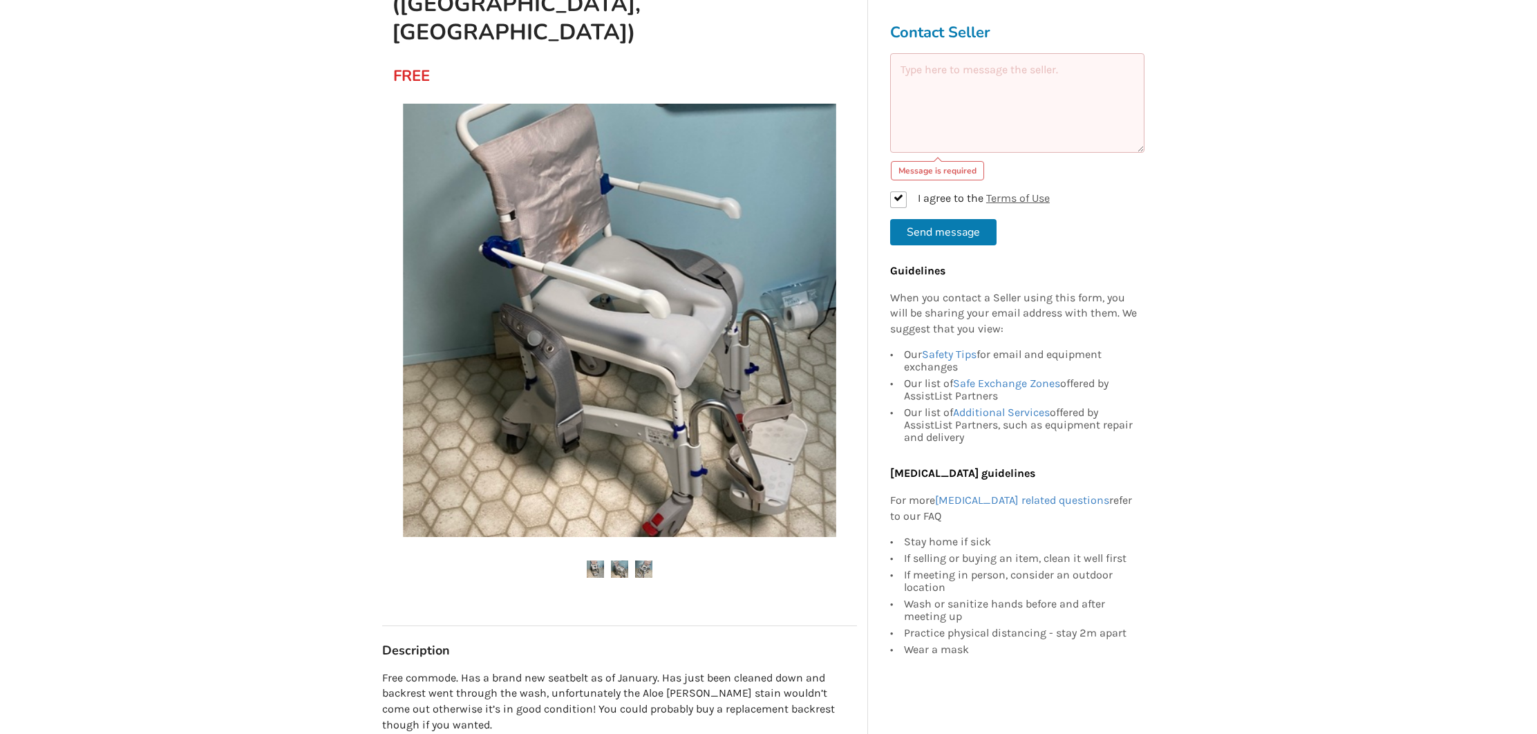
scroll to position [262, 1]
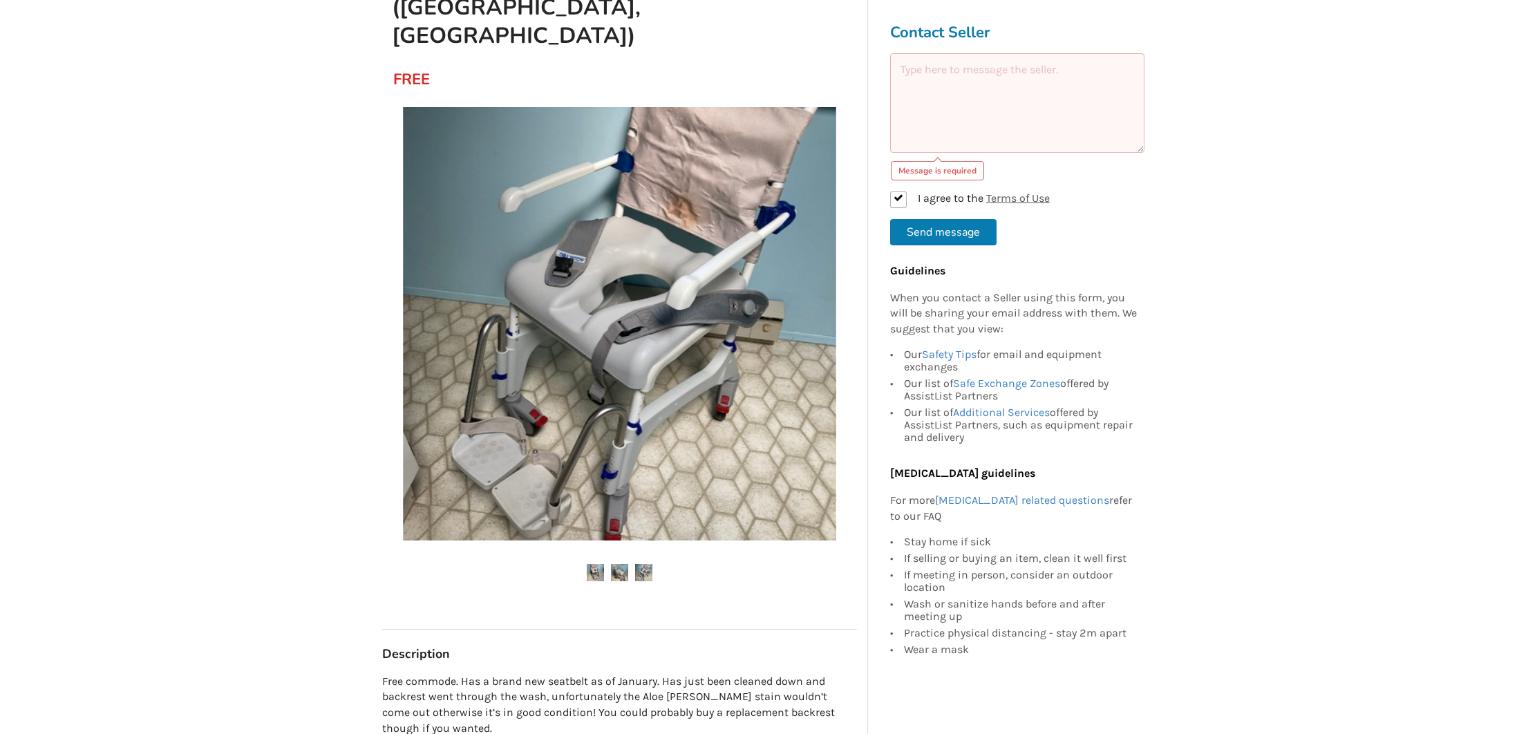
click at [663, 564] on ul at bounding box center [619, 573] width 475 height 19
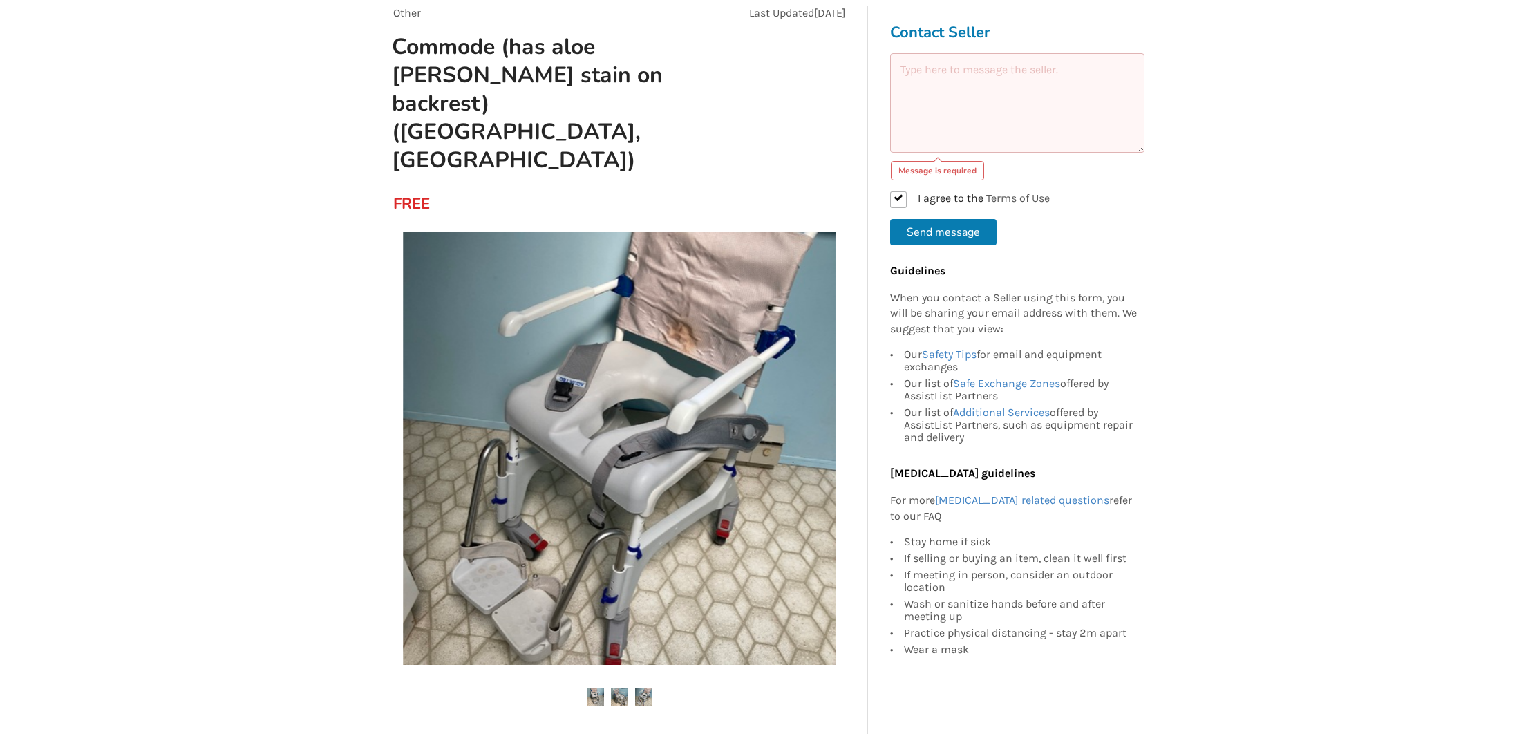
scroll to position [131, 0]
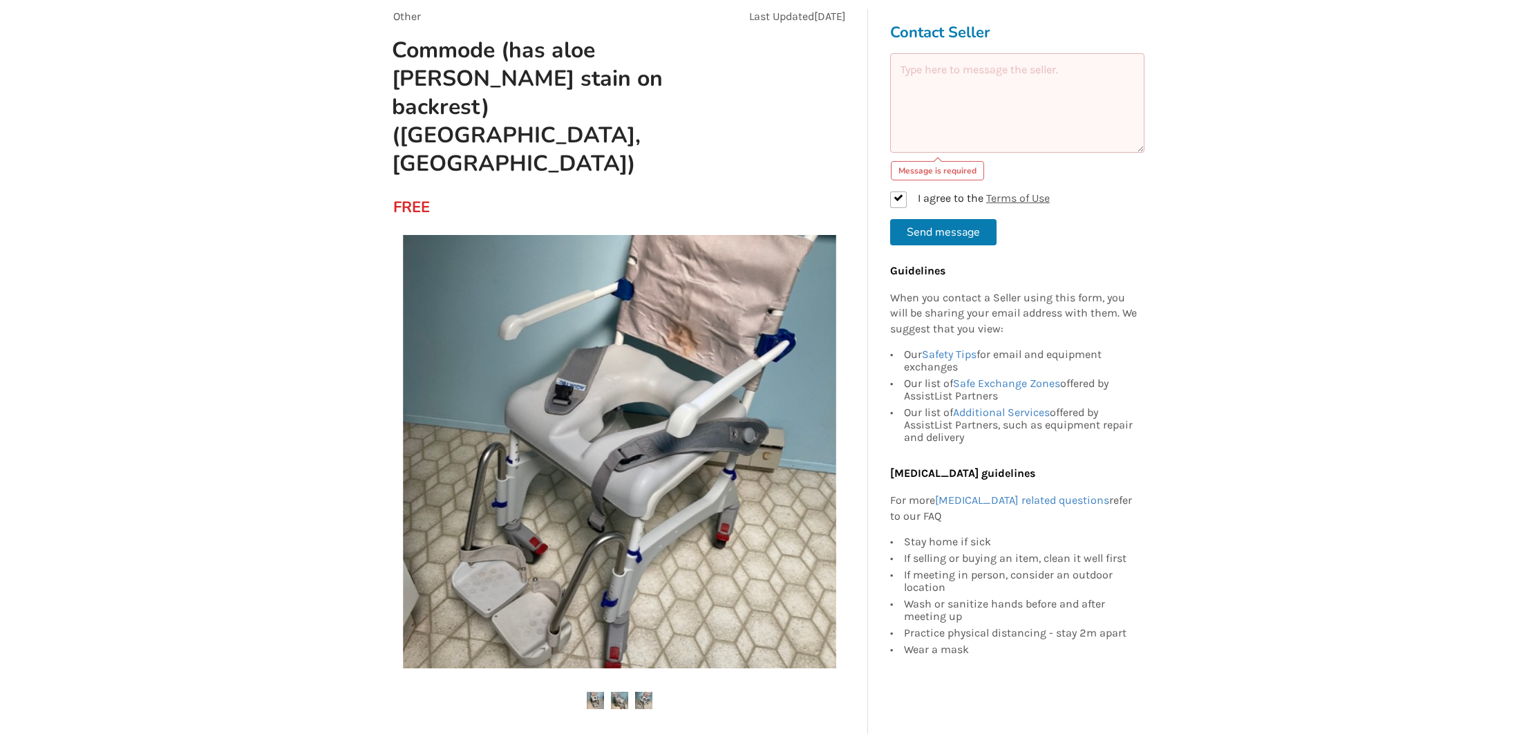
click at [660, 422] on img at bounding box center [619, 451] width 433 height 433
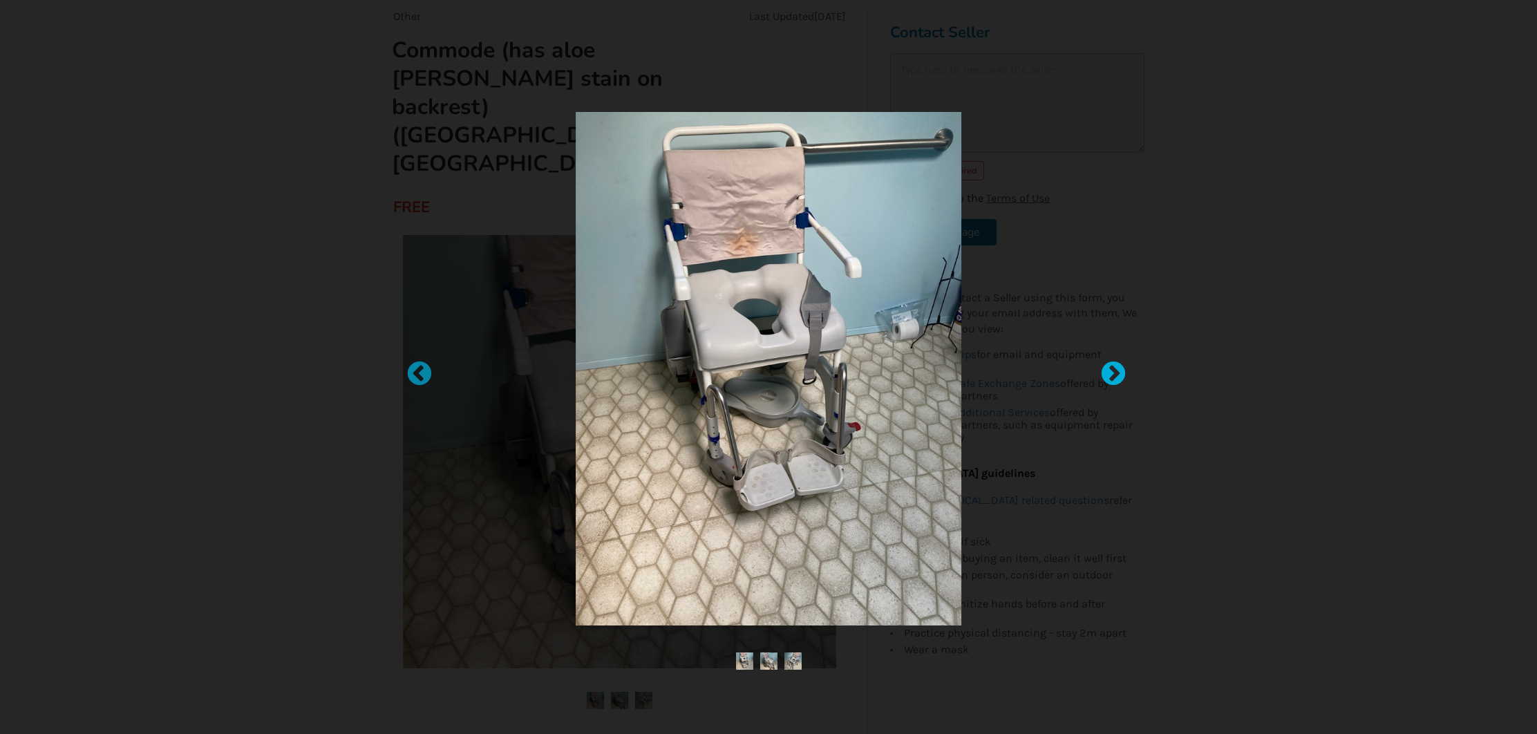
click at [1109, 370] on div at bounding box center [1107, 367] width 14 height 14
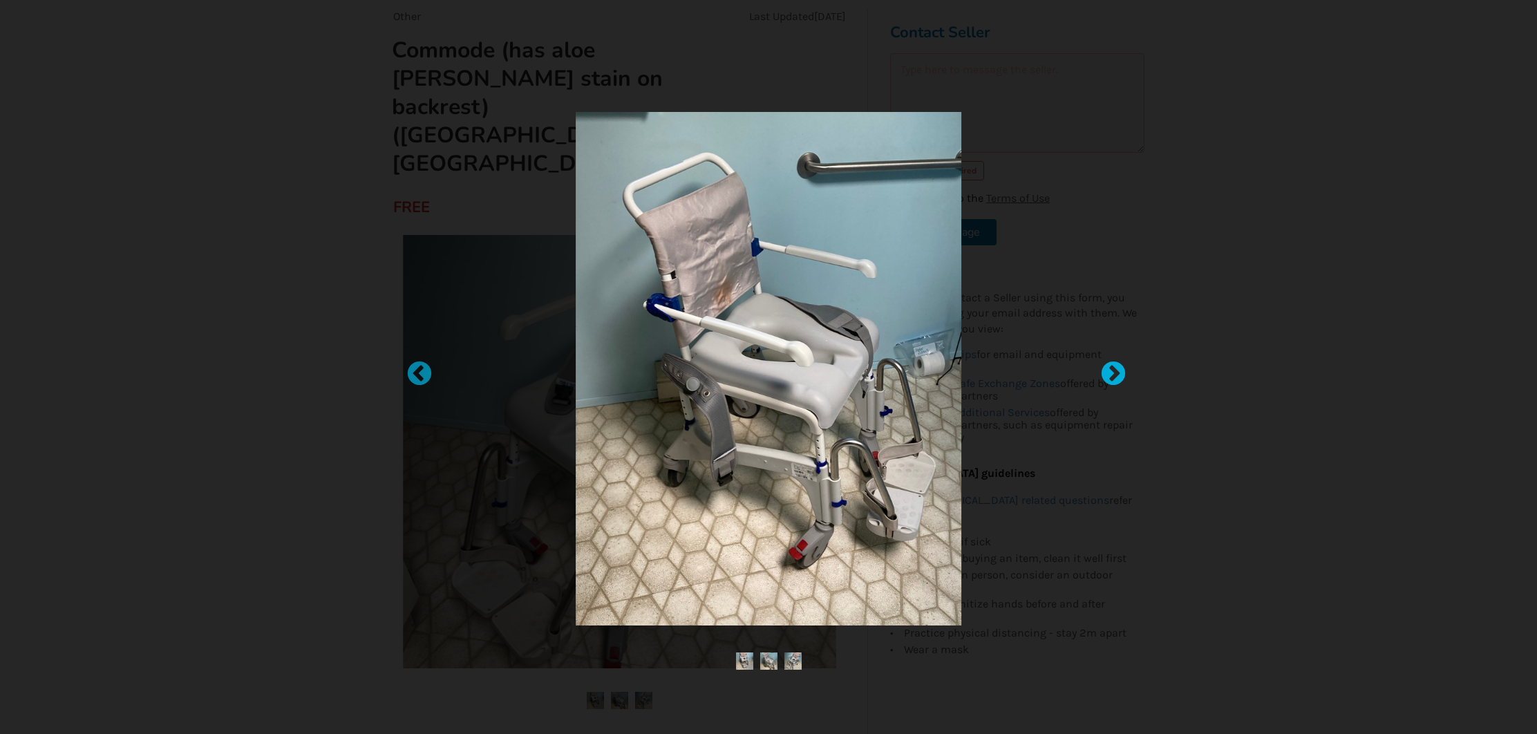
click at [1109, 370] on div at bounding box center [1107, 367] width 14 height 14
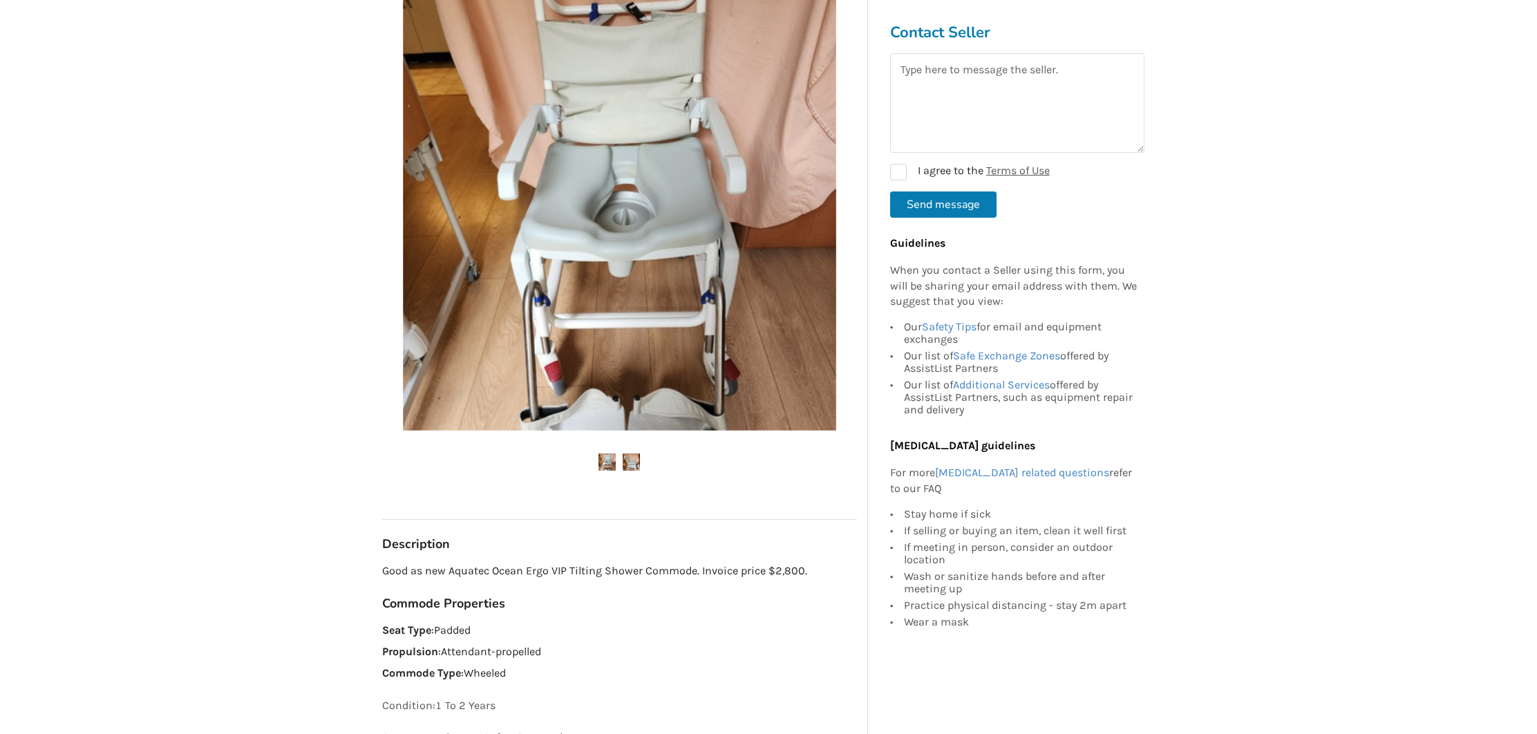
scroll to position [256, 0]
click at [636, 460] on img at bounding box center [631, 460] width 17 height 17
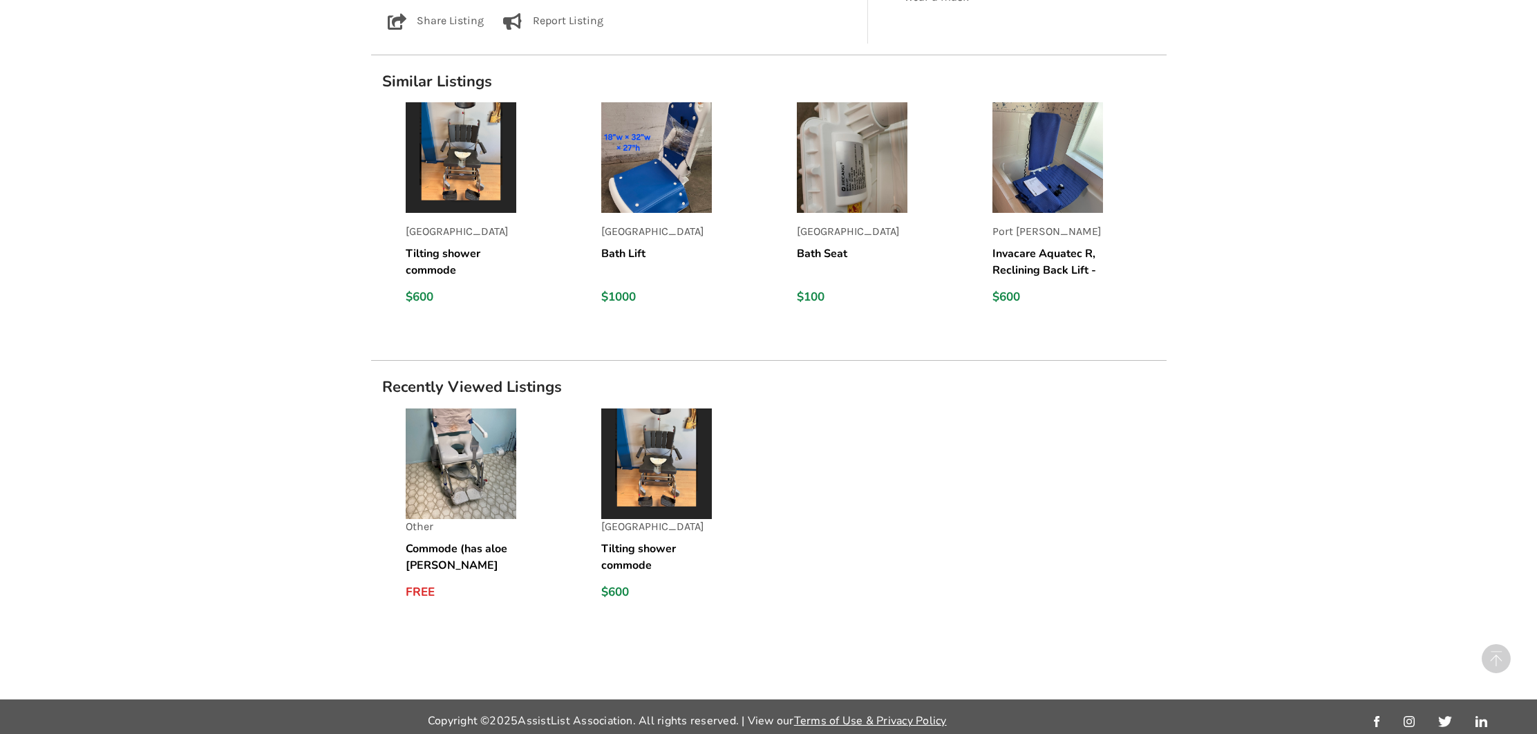
scroll to position [1009, 0]
click at [659, 467] on img at bounding box center [656, 464] width 111 height 111
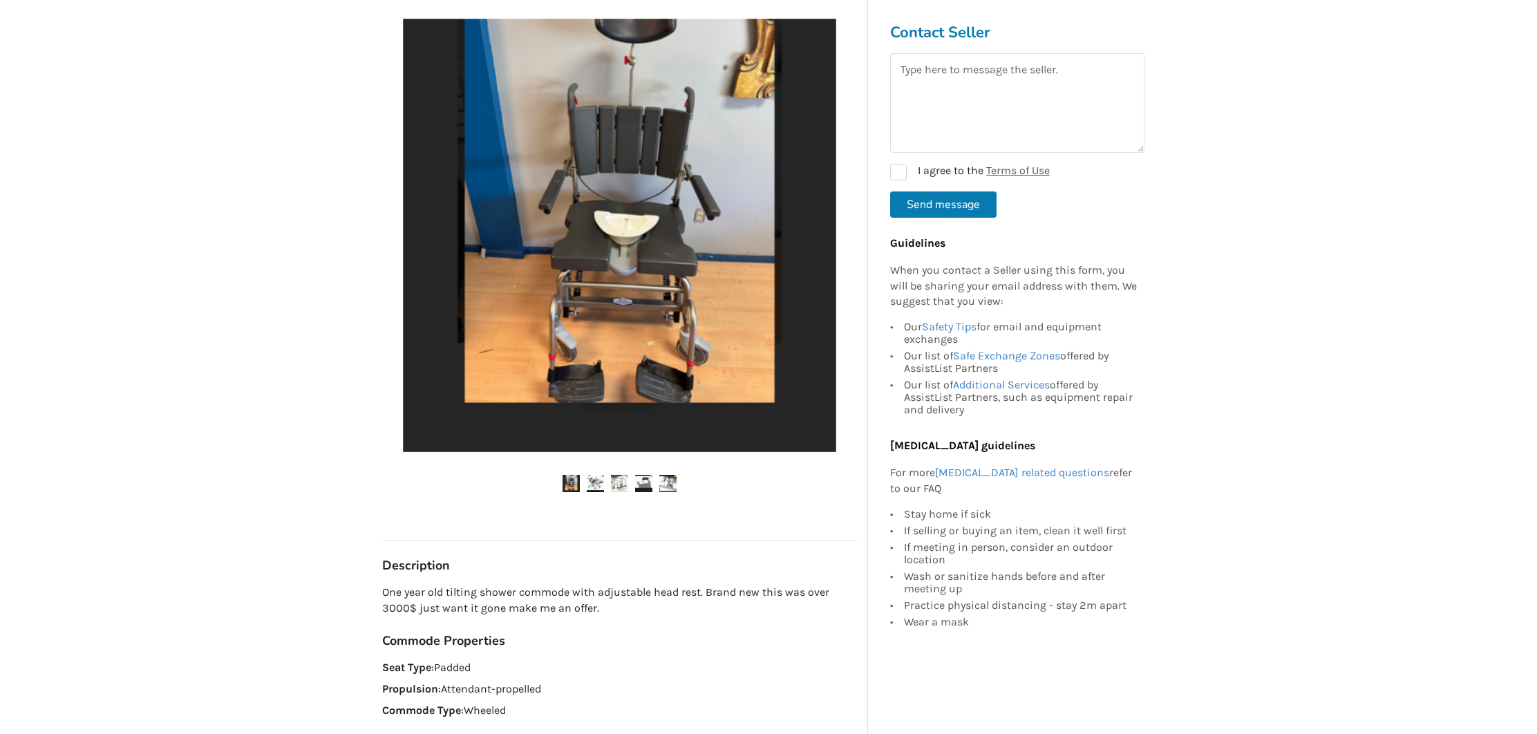
scroll to position [234, 0]
click at [593, 480] on img at bounding box center [595, 482] width 17 height 17
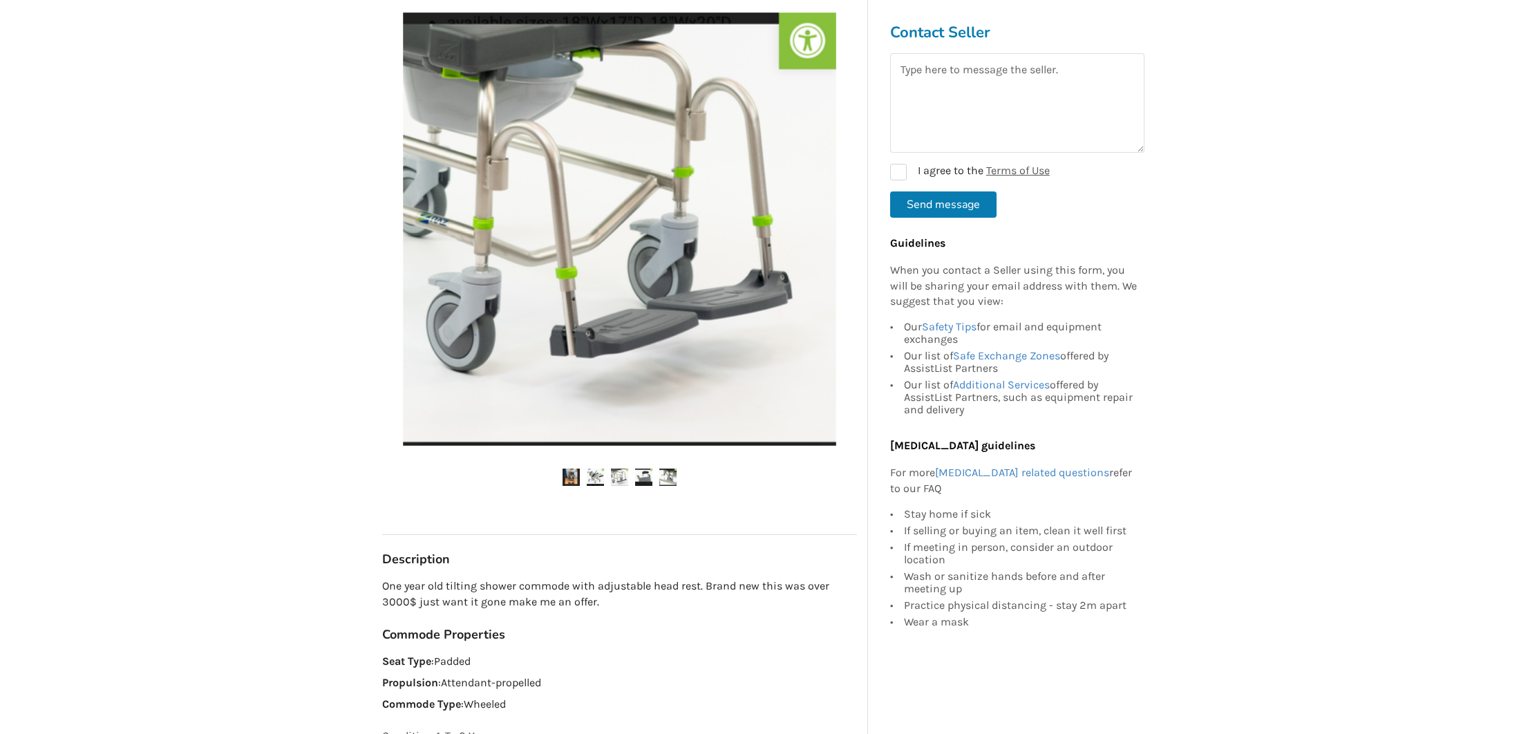
scroll to position [241, 0]
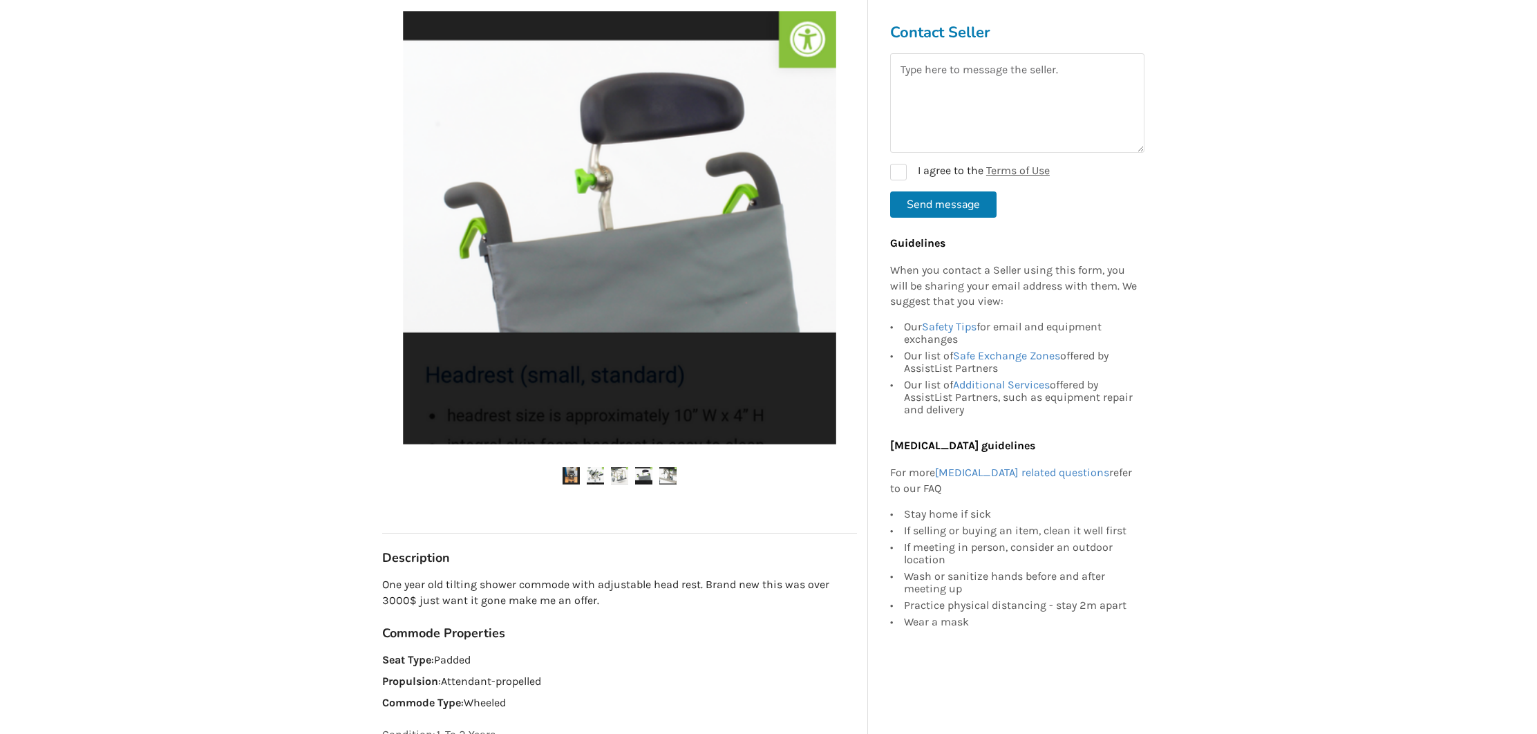
click at [621, 474] on img at bounding box center [619, 475] width 17 height 17
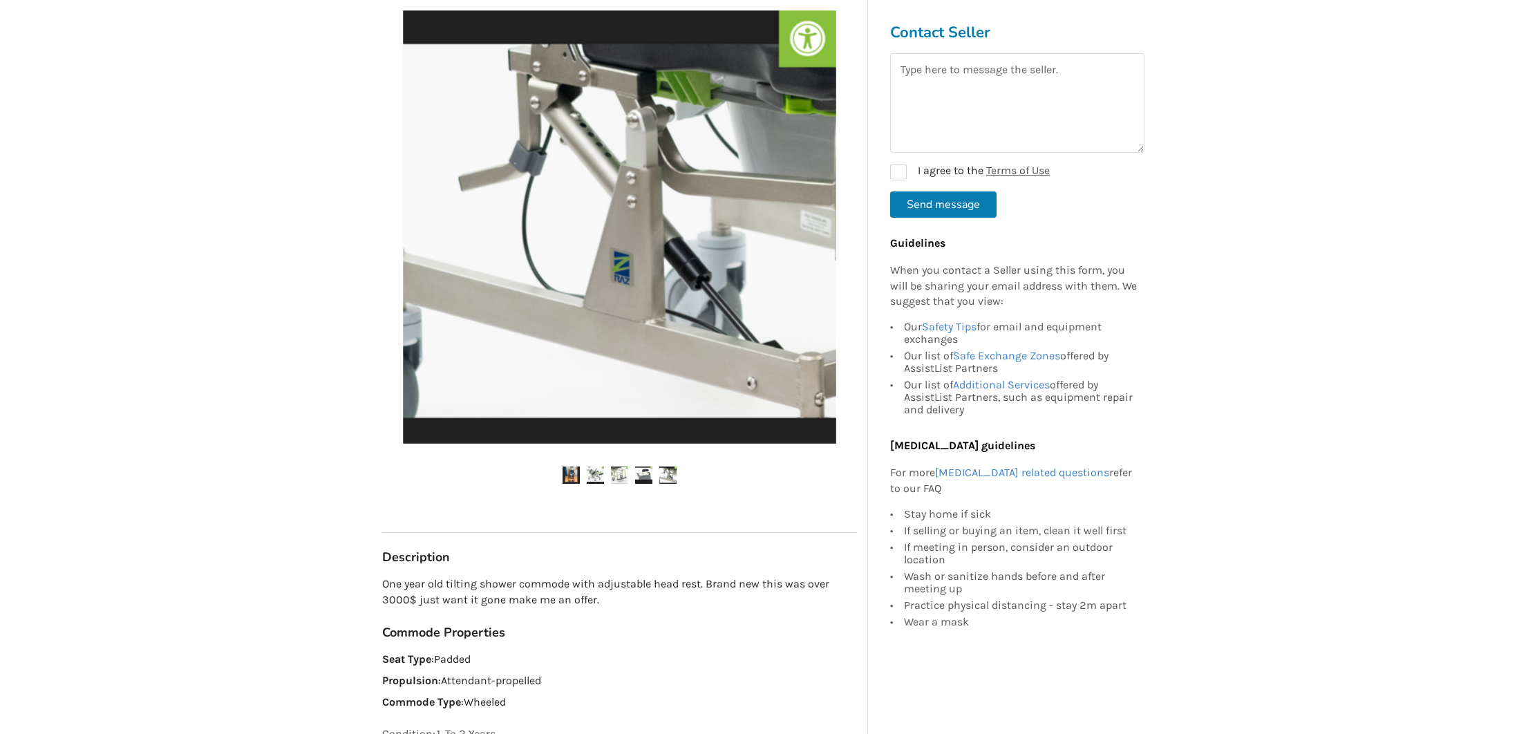
scroll to position [241, 1]
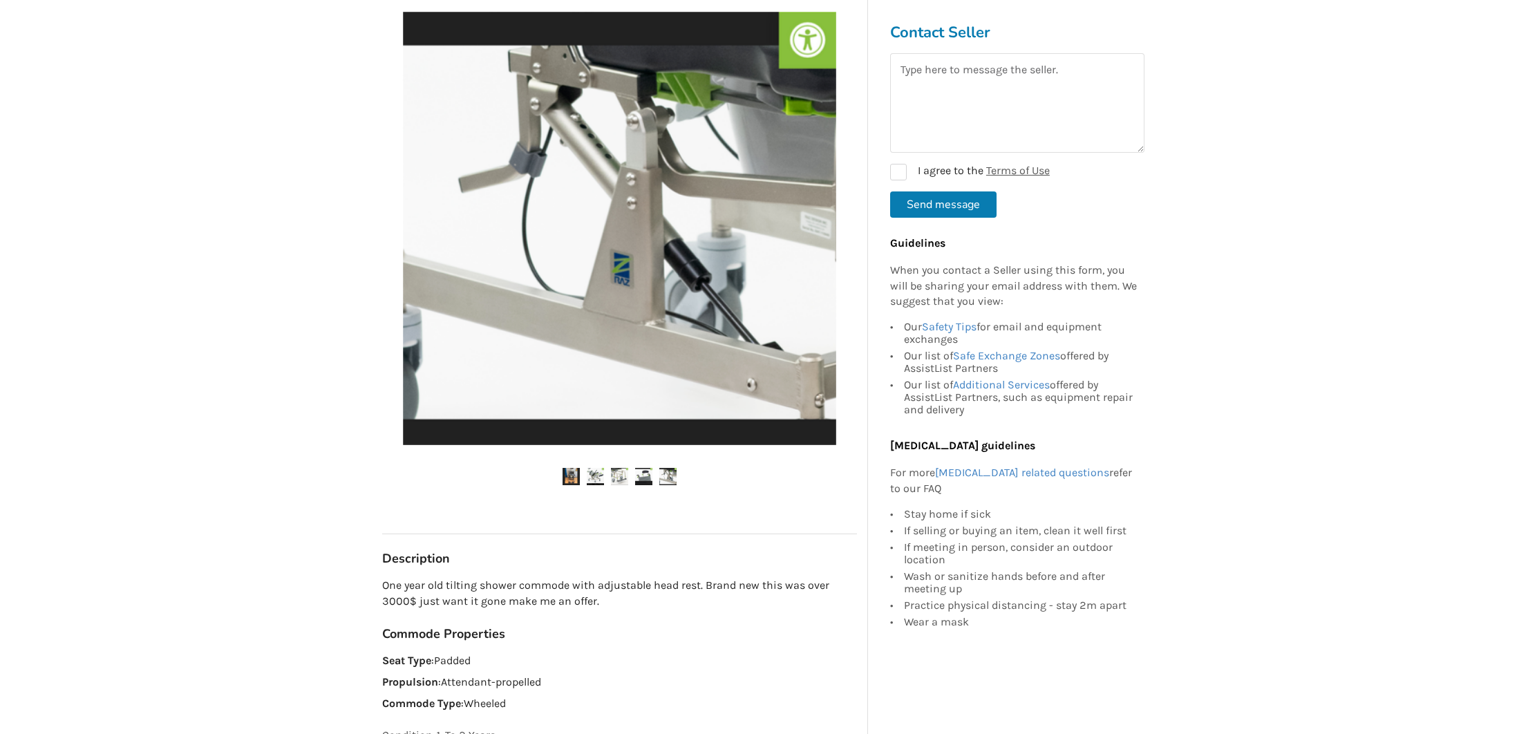
click at [637, 472] on img at bounding box center [643, 476] width 17 height 17
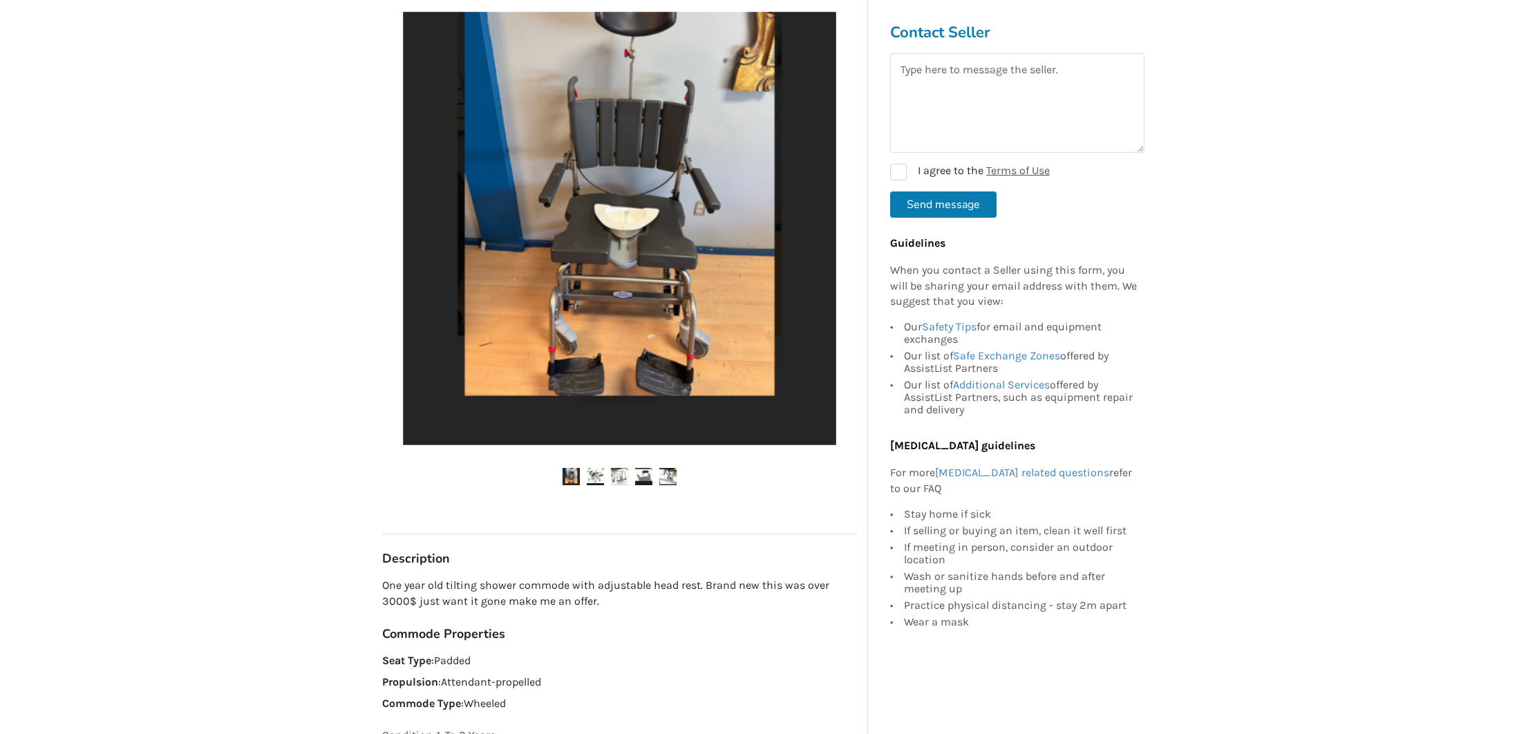
scroll to position [240, 0]
click at [675, 477] on img at bounding box center [667, 477] width 17 height 17
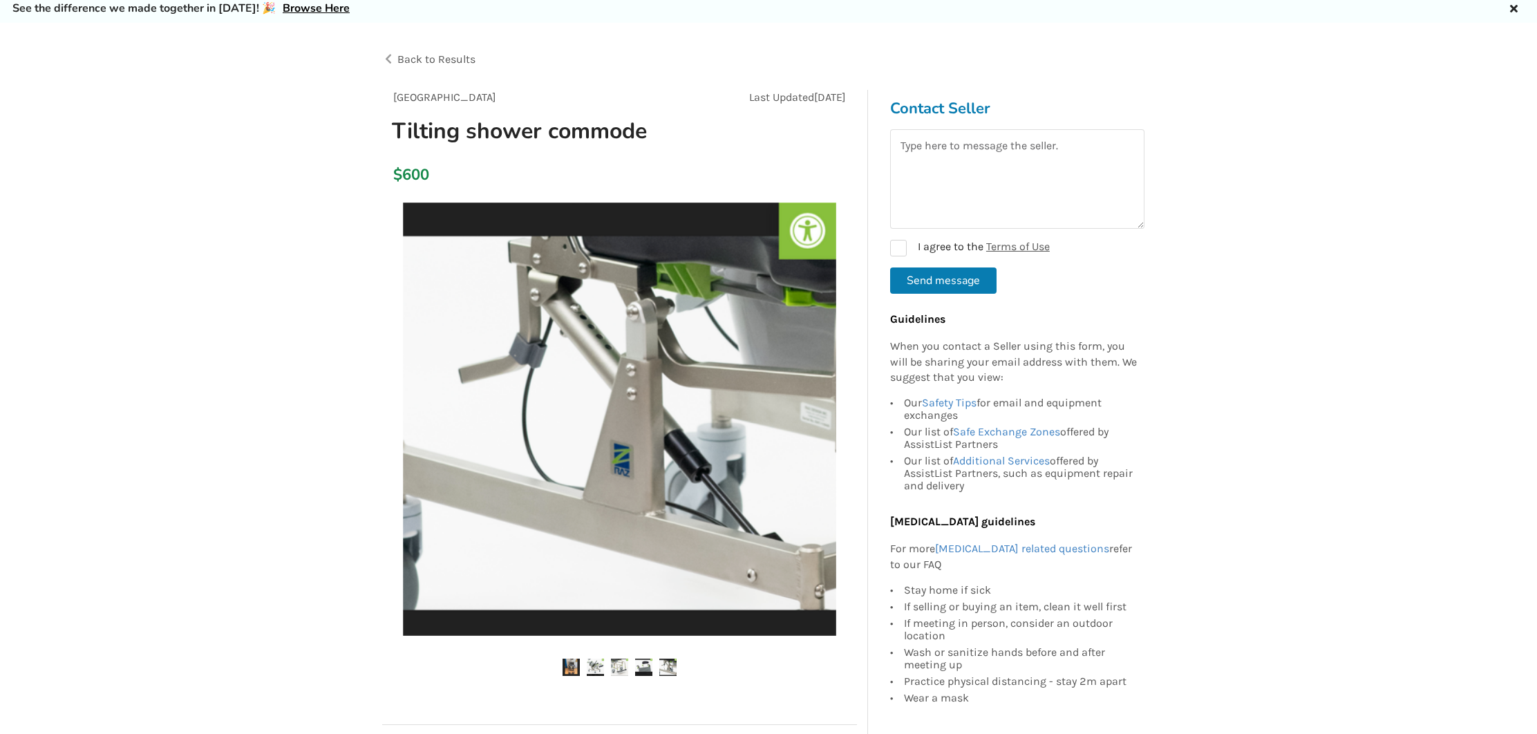
scroll to position [54, 0]
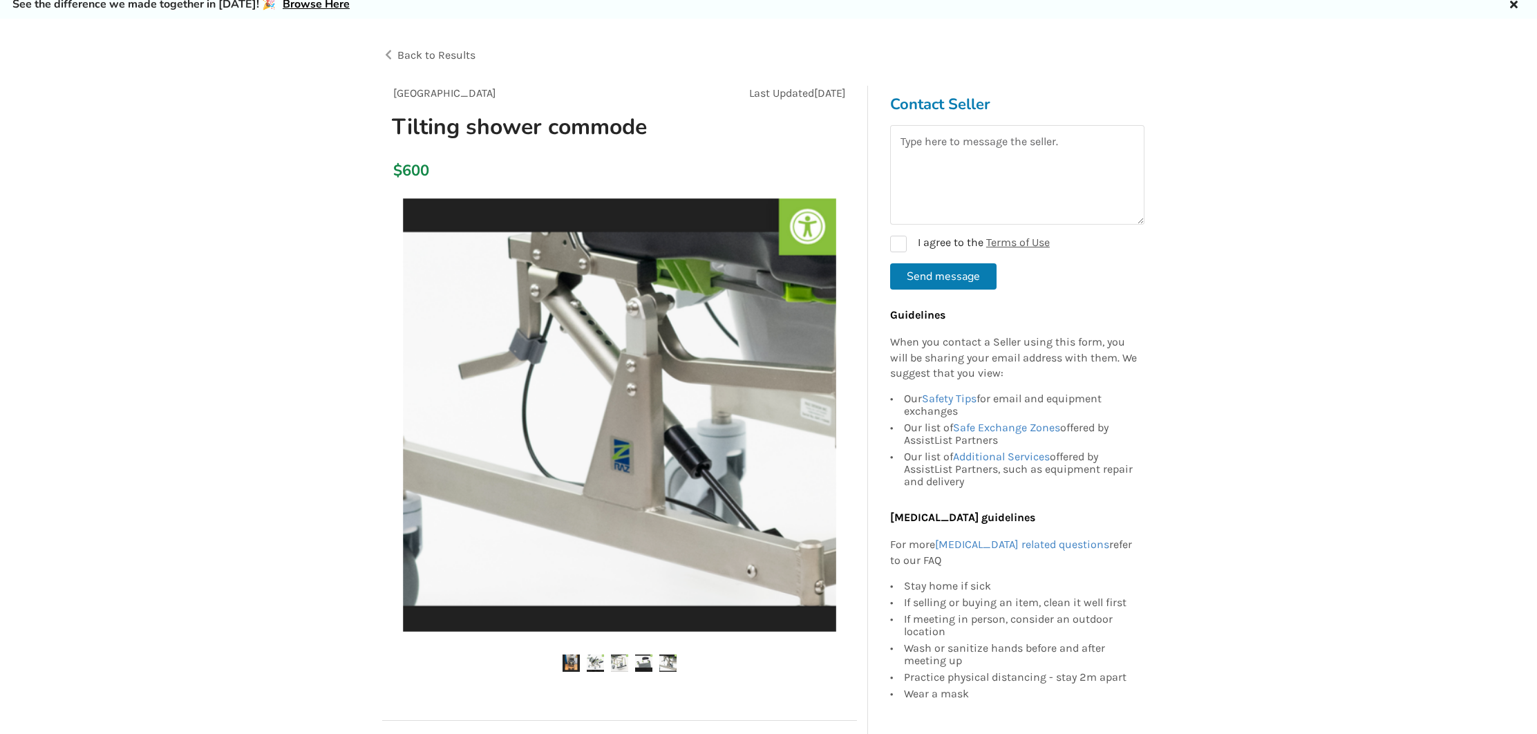
click at [591, 672] on div at bounding box center [619, 444] width 475 height 507
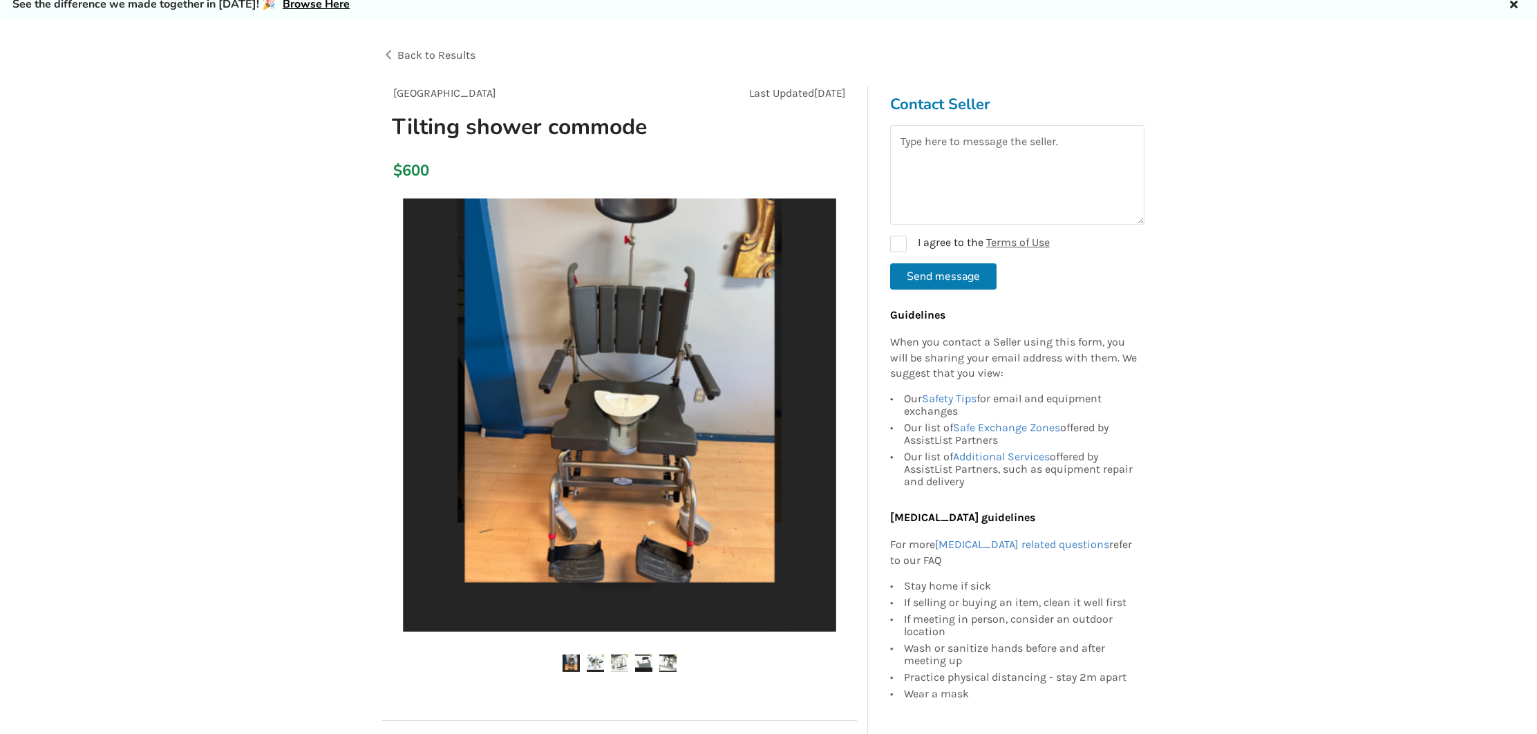
click at [621, 663] on img at bounding box center [619, 663] width 17 height 17
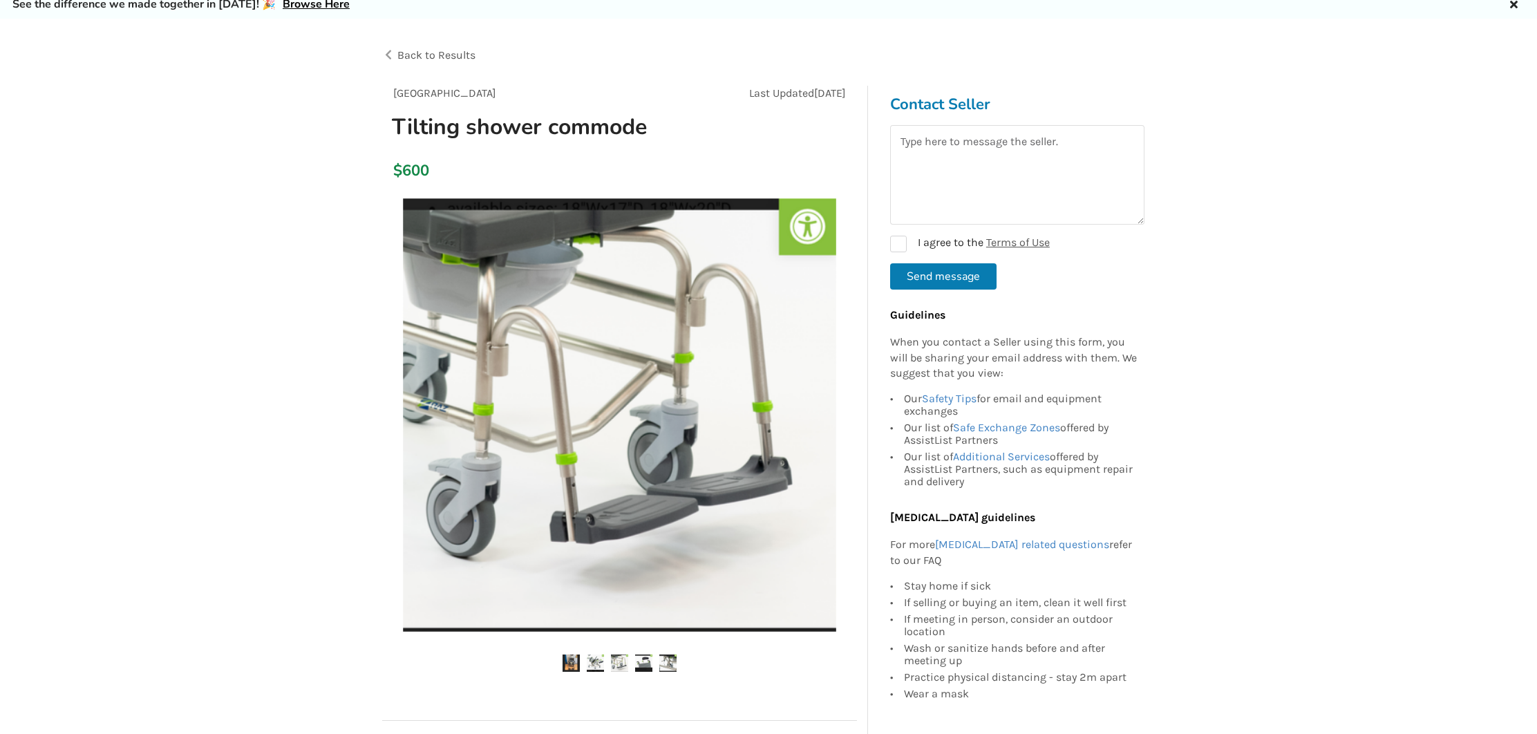
click at [648, 661] on img at bounding box center [643, 663] width 17 height 17
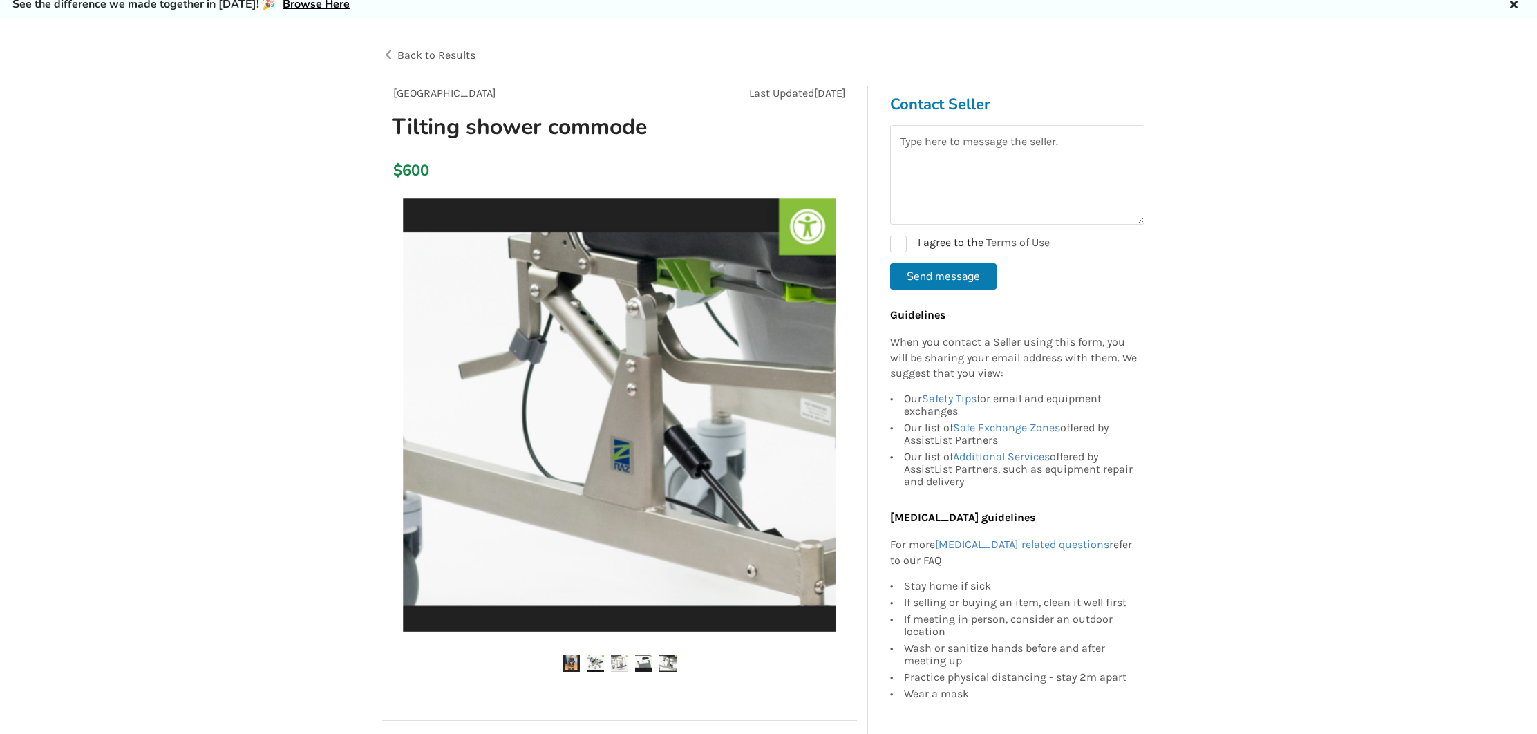
click at [675, 661] on img at bounding box center [667, 663] width 17 height 17
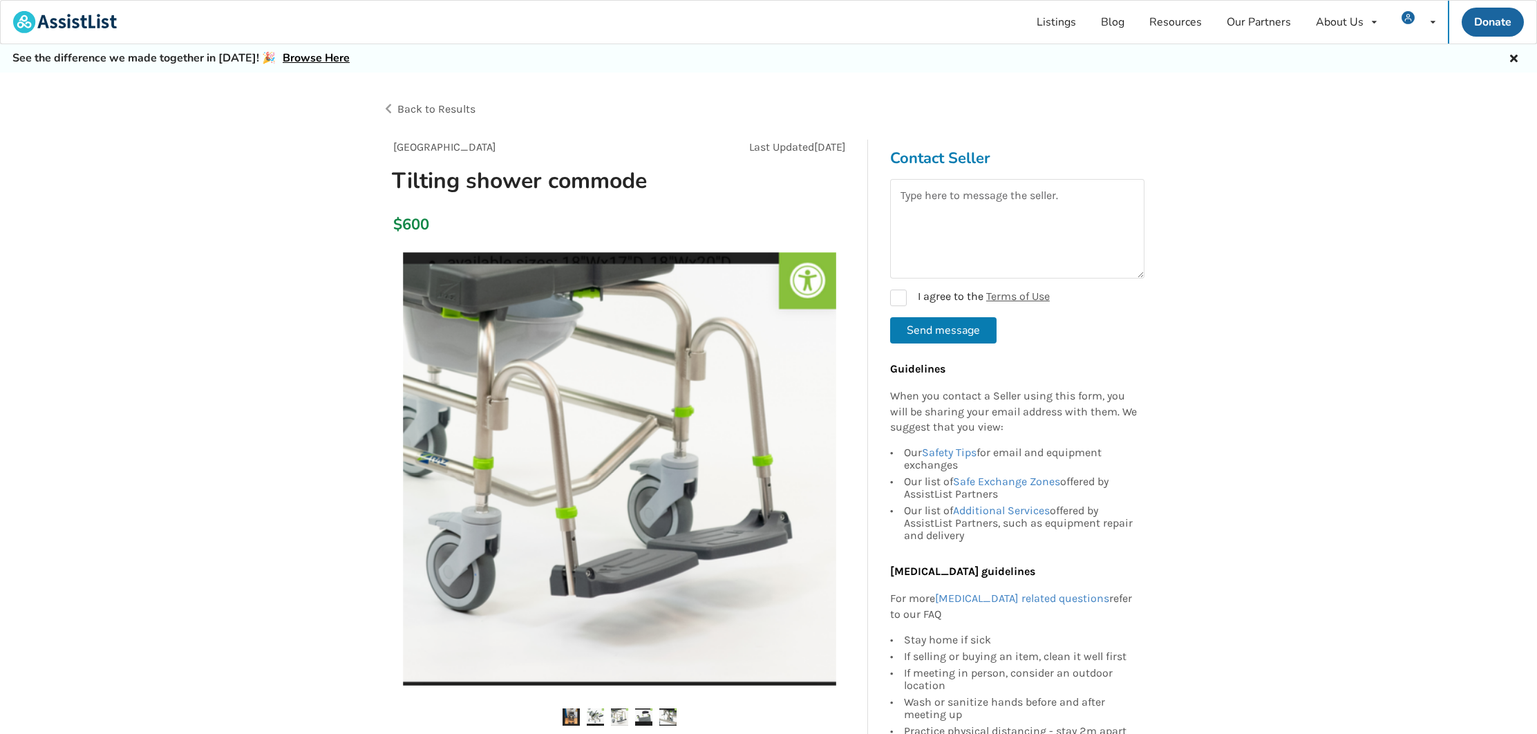
scroll to position [0, 0]
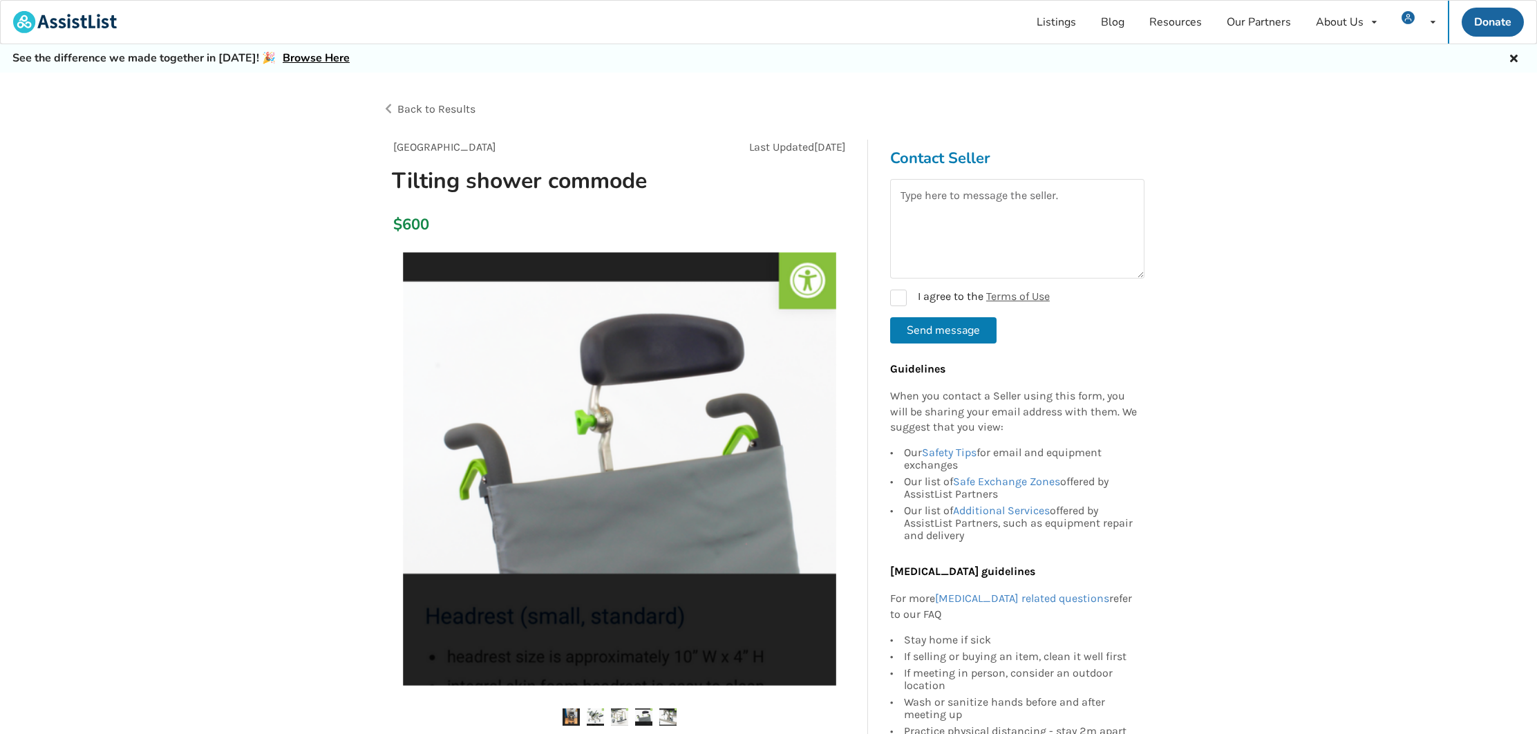
click at [545, 179] on h1 "Tilting shower commode" at bounding box center [544, 181] width 327 height 28
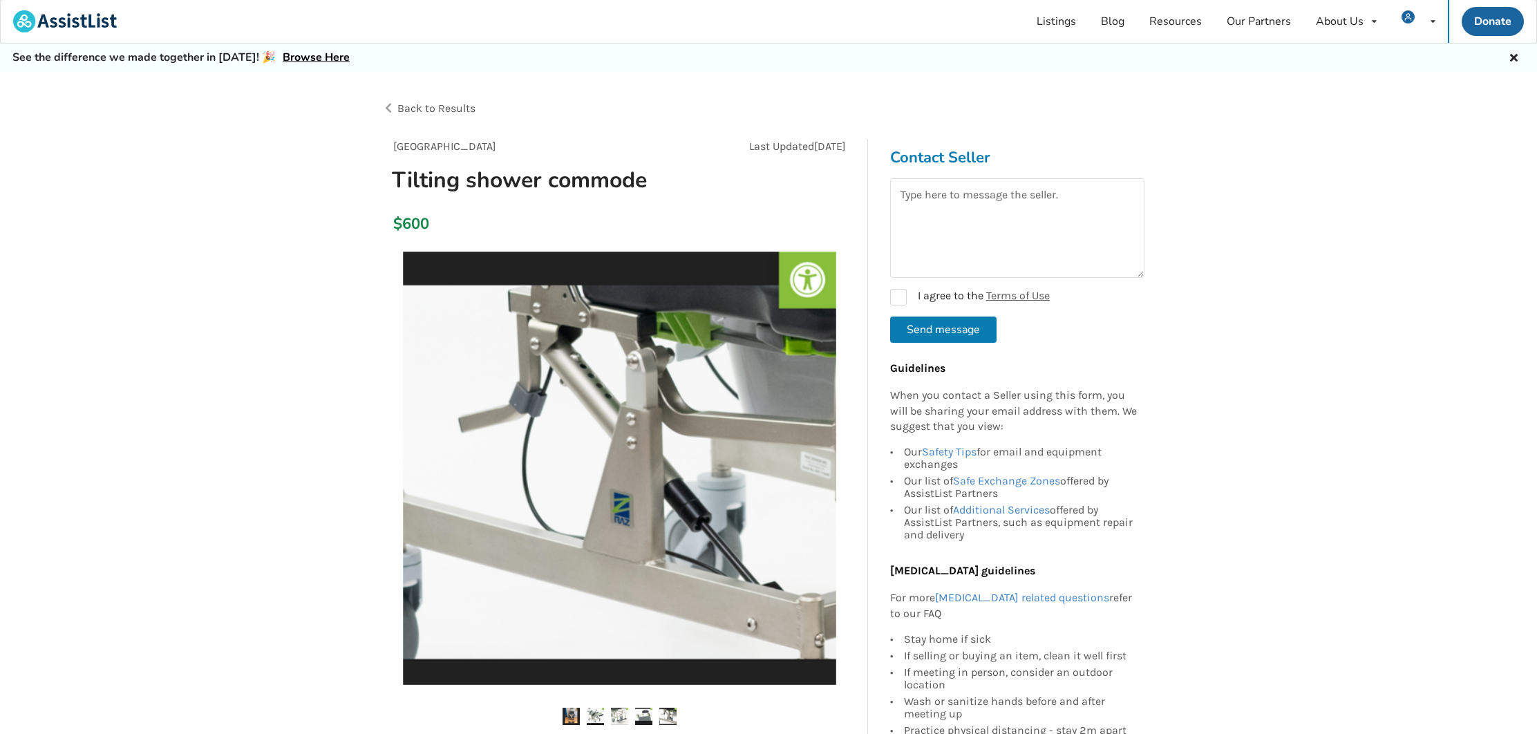
click at [543, 185] on h1 "Tilting shower commode" at bounding box center [544, 180] width 327 height 28
click at [549, 182] on h1 "Tilting shower commode" at bounding box center [544, 181] width 327 height 28
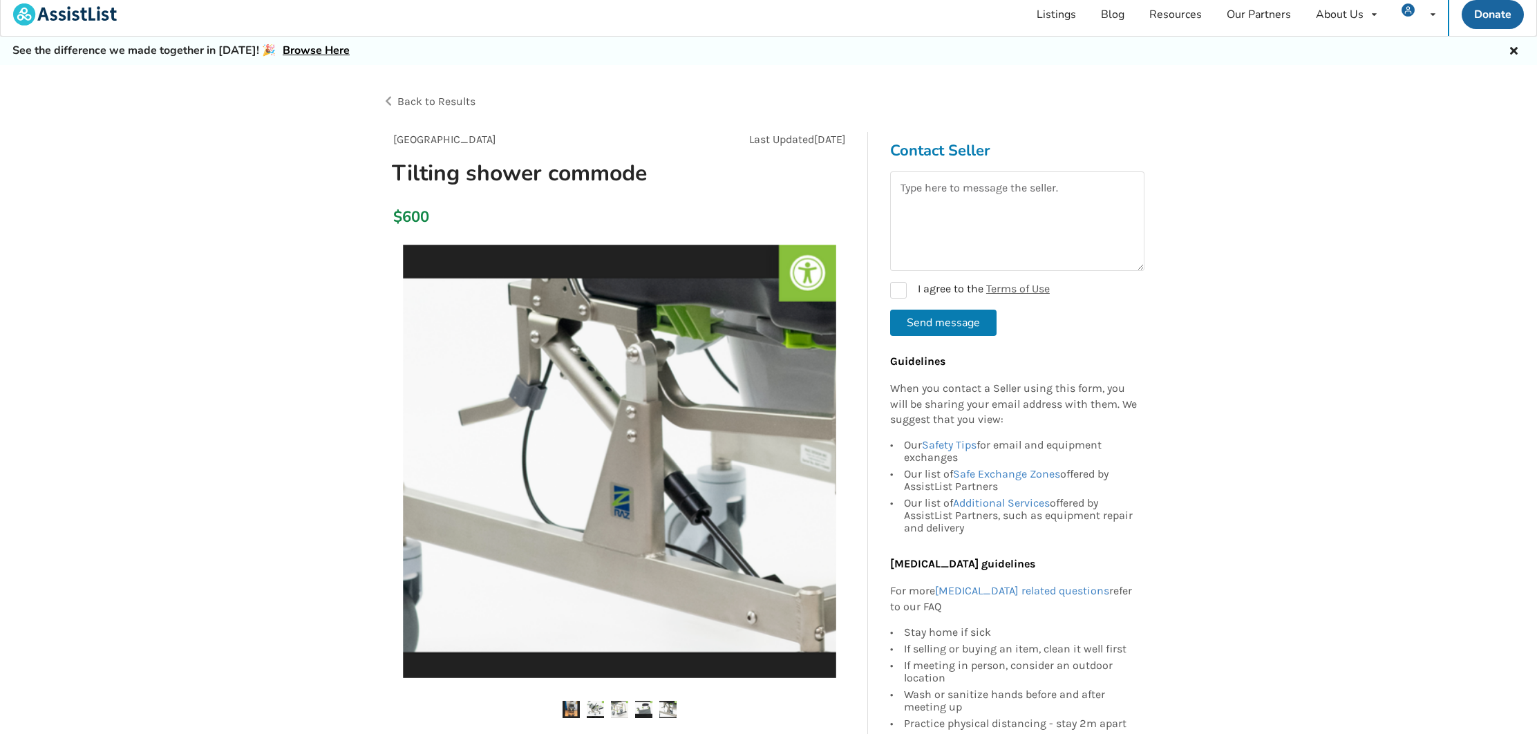
scroll to position [8, 1]
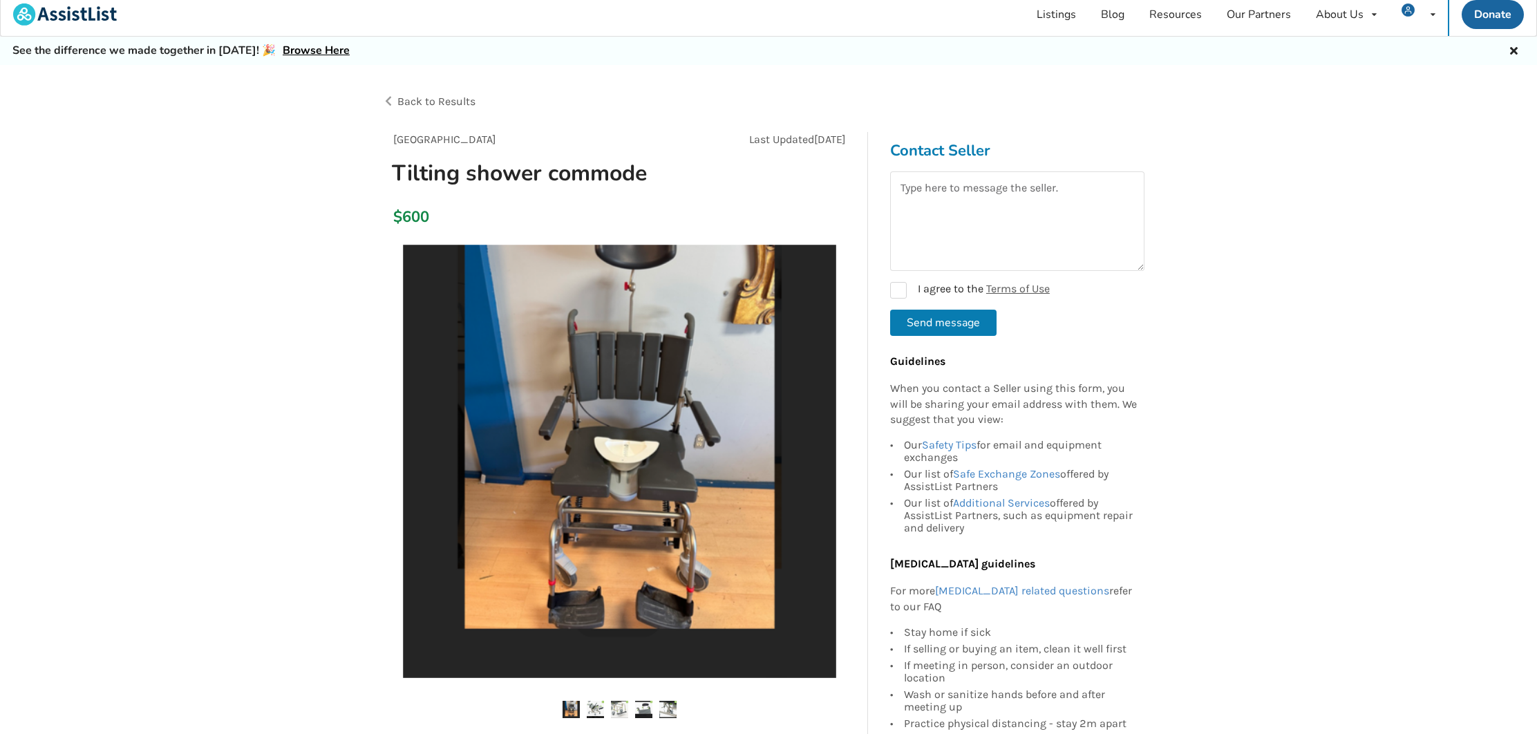
click at [538, 172] on h1 "Tilting shower commode" at bounding box center [544, 173] width 327 height 28
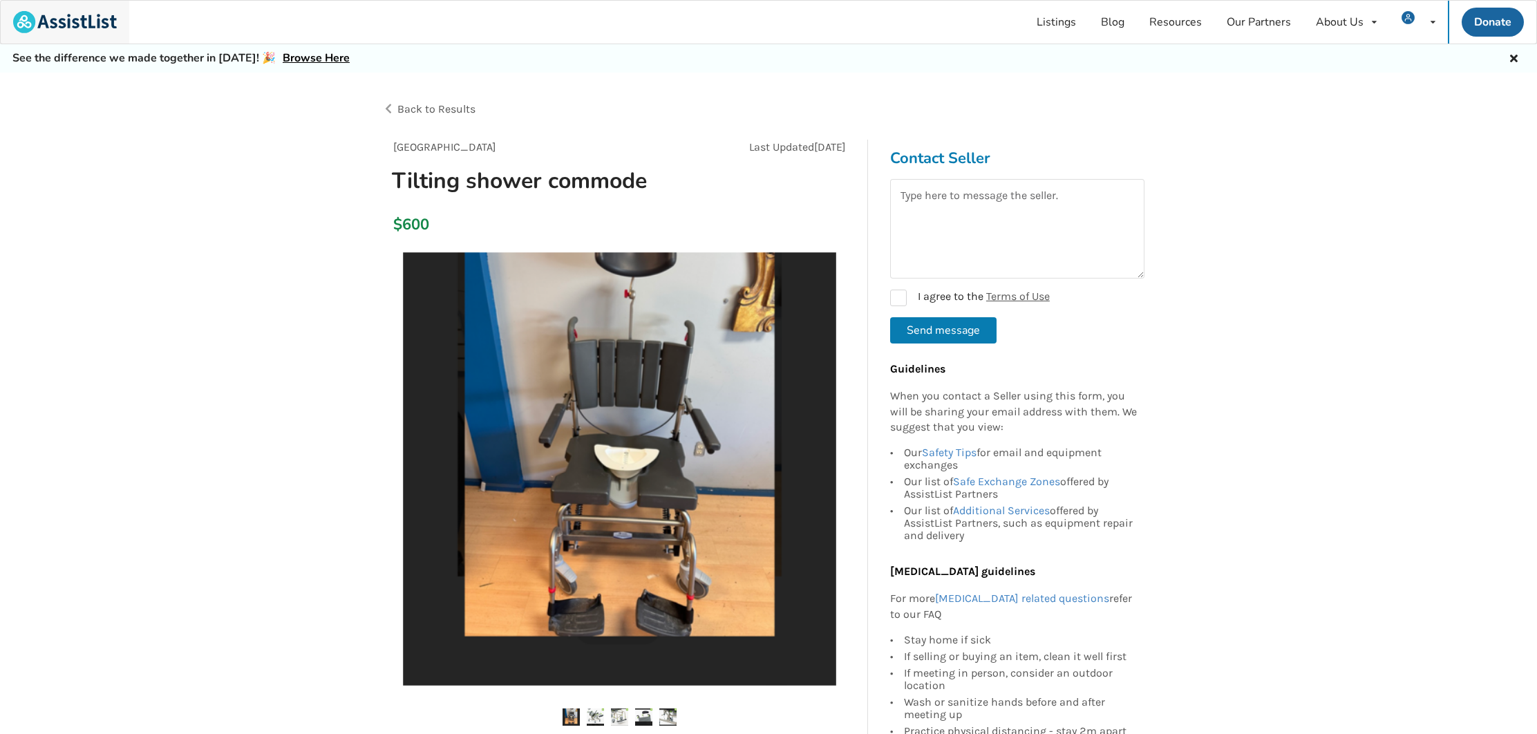
scroll to position [0, 0]
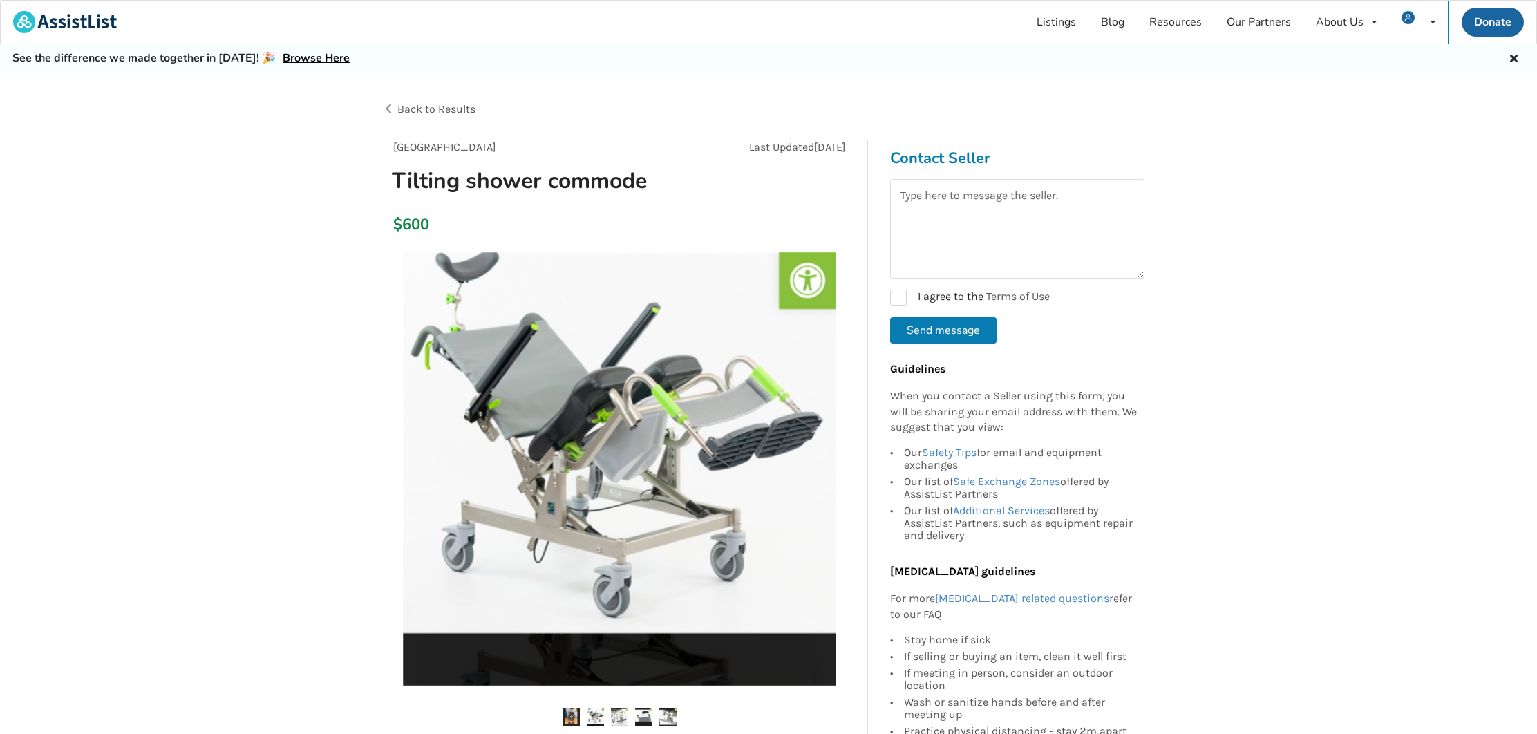
click at [390, 105] on div "Back to Results" at bounding box center [575, 109] width 387 height 39
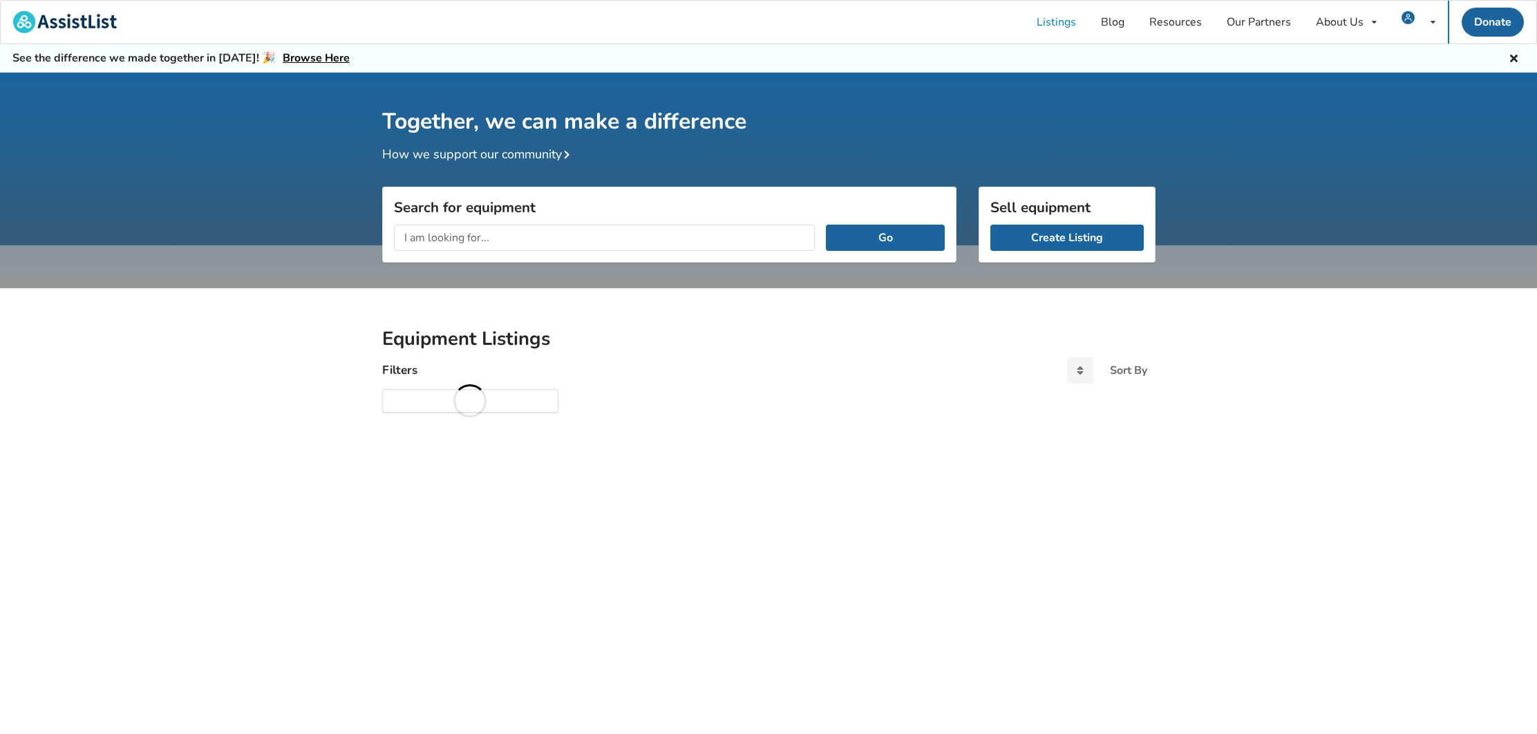
scroll to position [61, 0]
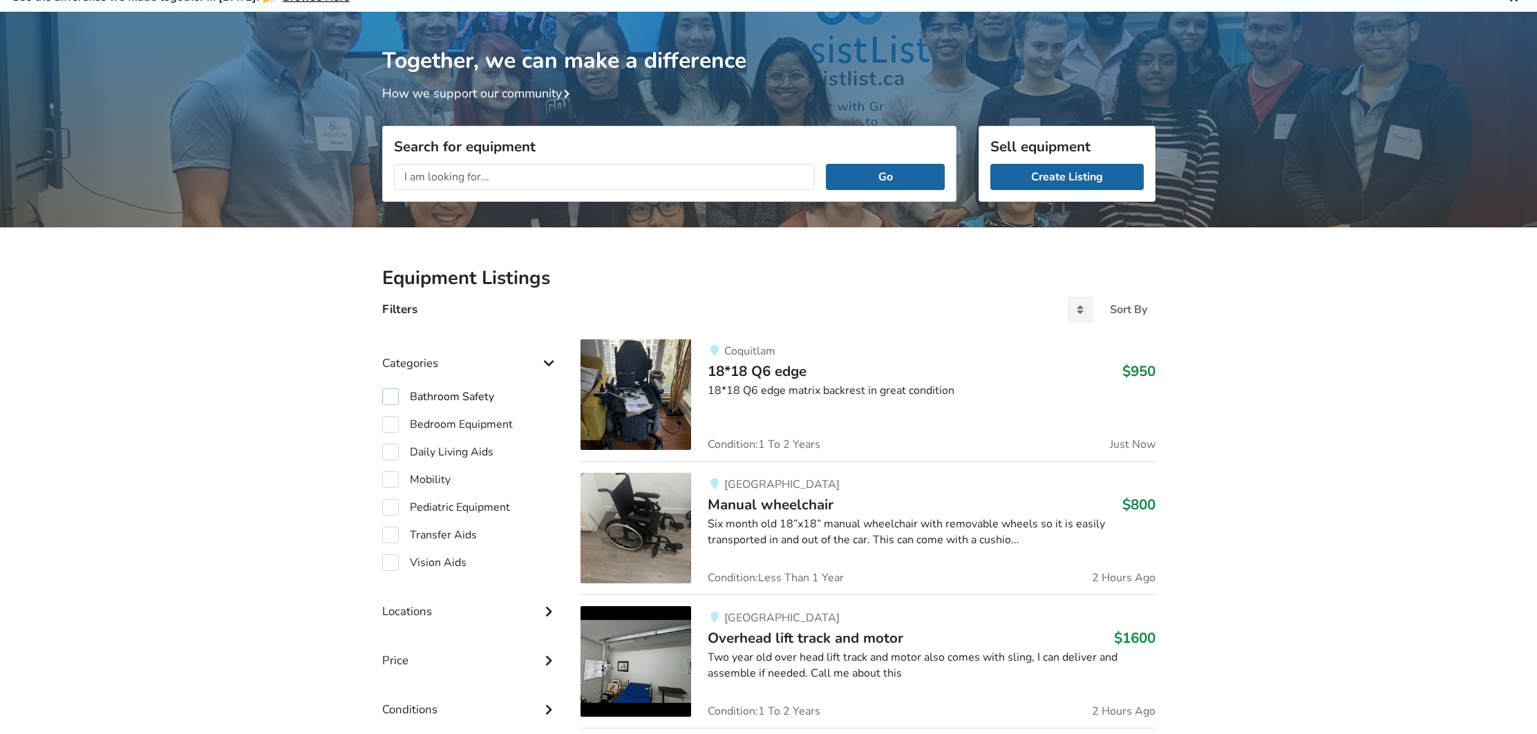
click at [385, 391] on label "Bathroom Safety" at bounding box center [438, 396] width 112 height 17
checkbox input "true"
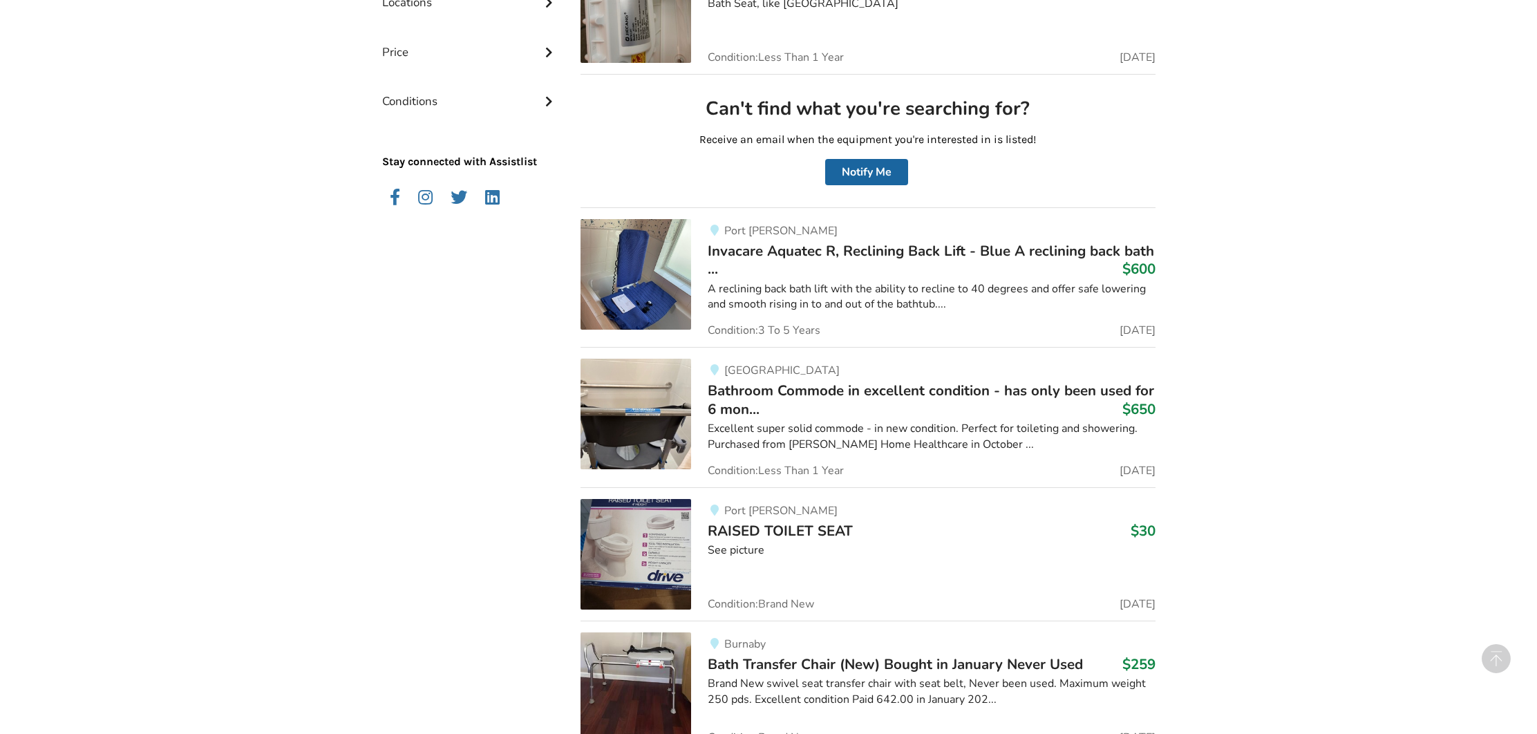
scroll to position [715, 0]
click at [630, 426] on img at bounding box center [636, 413] width 111 height 111
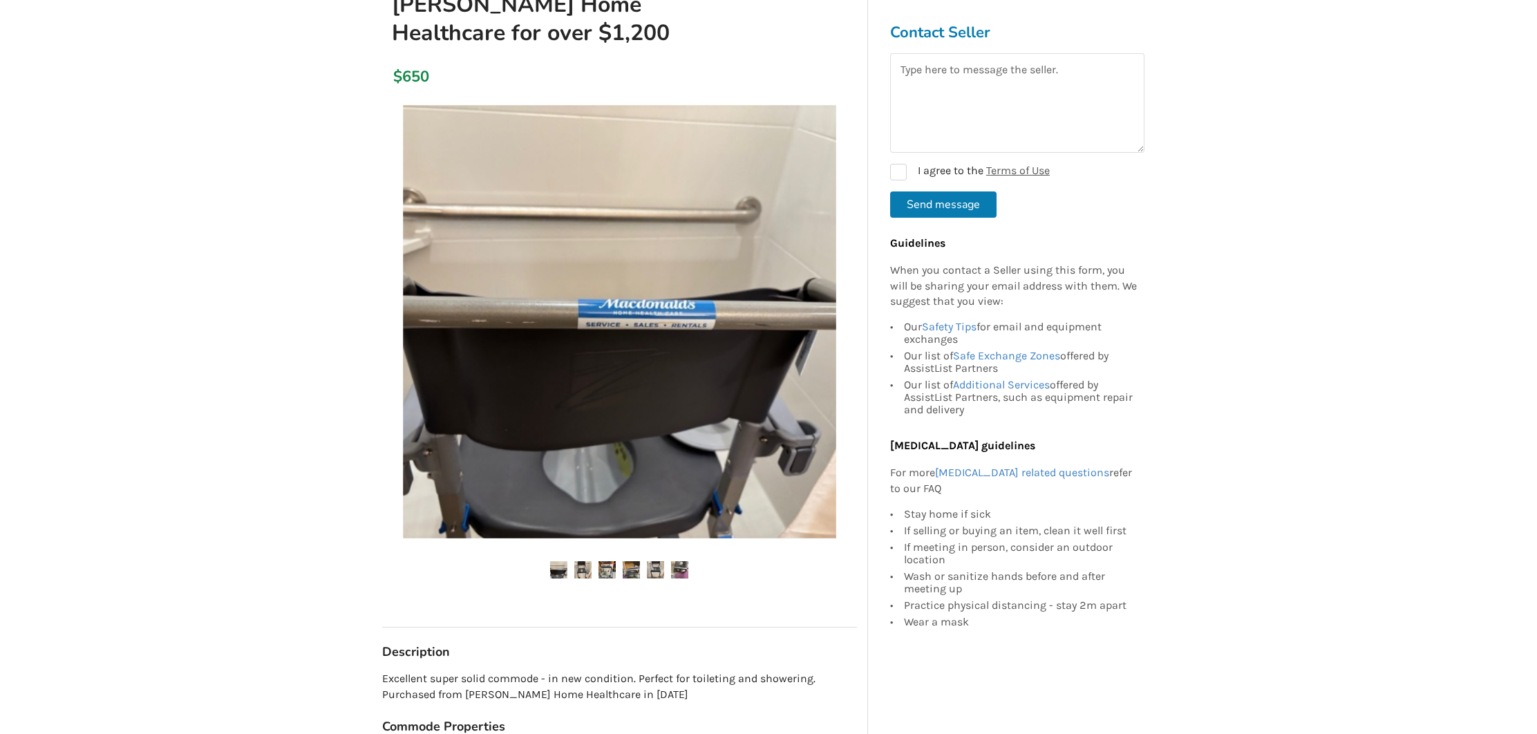
scroll to position [289, 0]
click at [589, 567] on img at bounding box center [582, 570] width 17 height 17
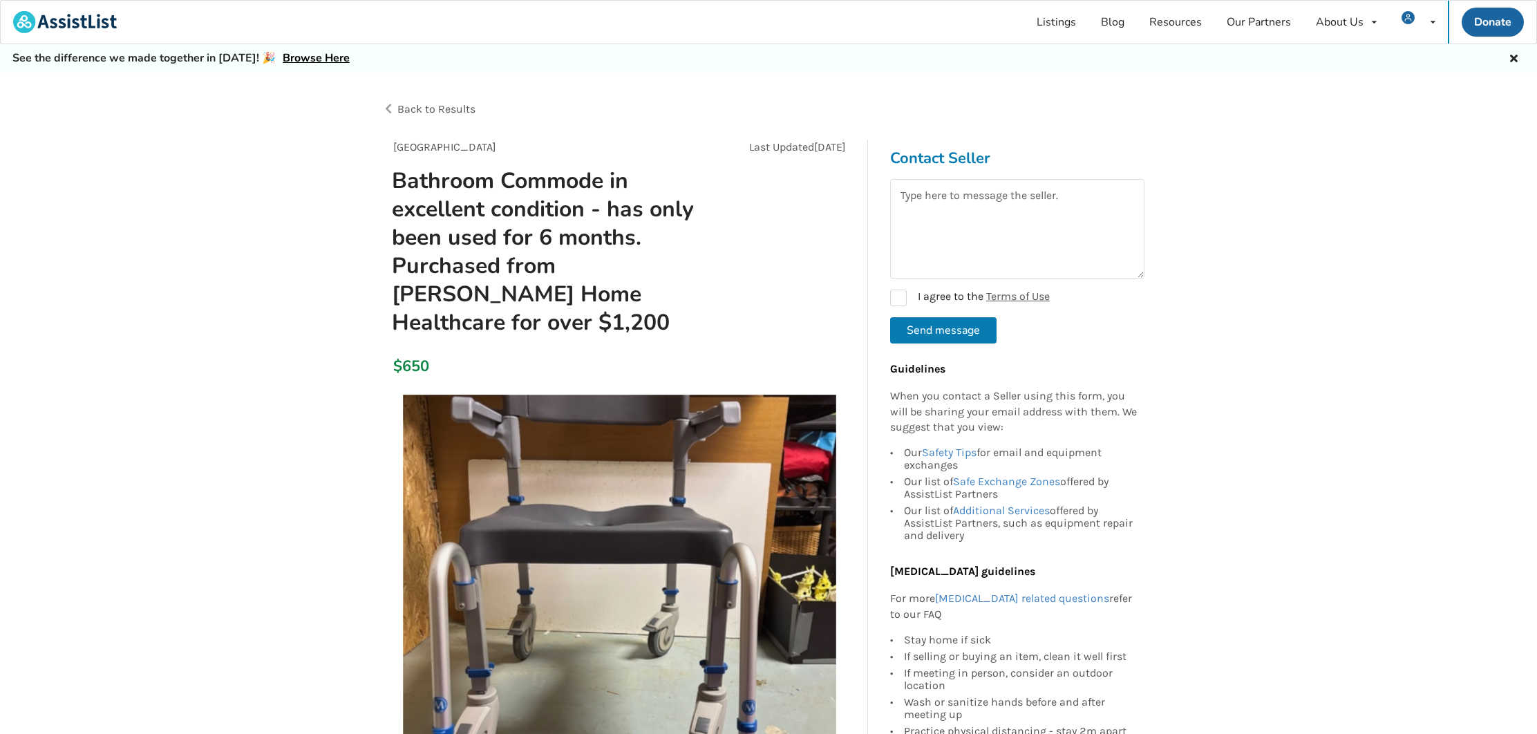
scroll to position [0, 0]
